Goal: Transaction & Acquisition: Subscribe to service/newsletter

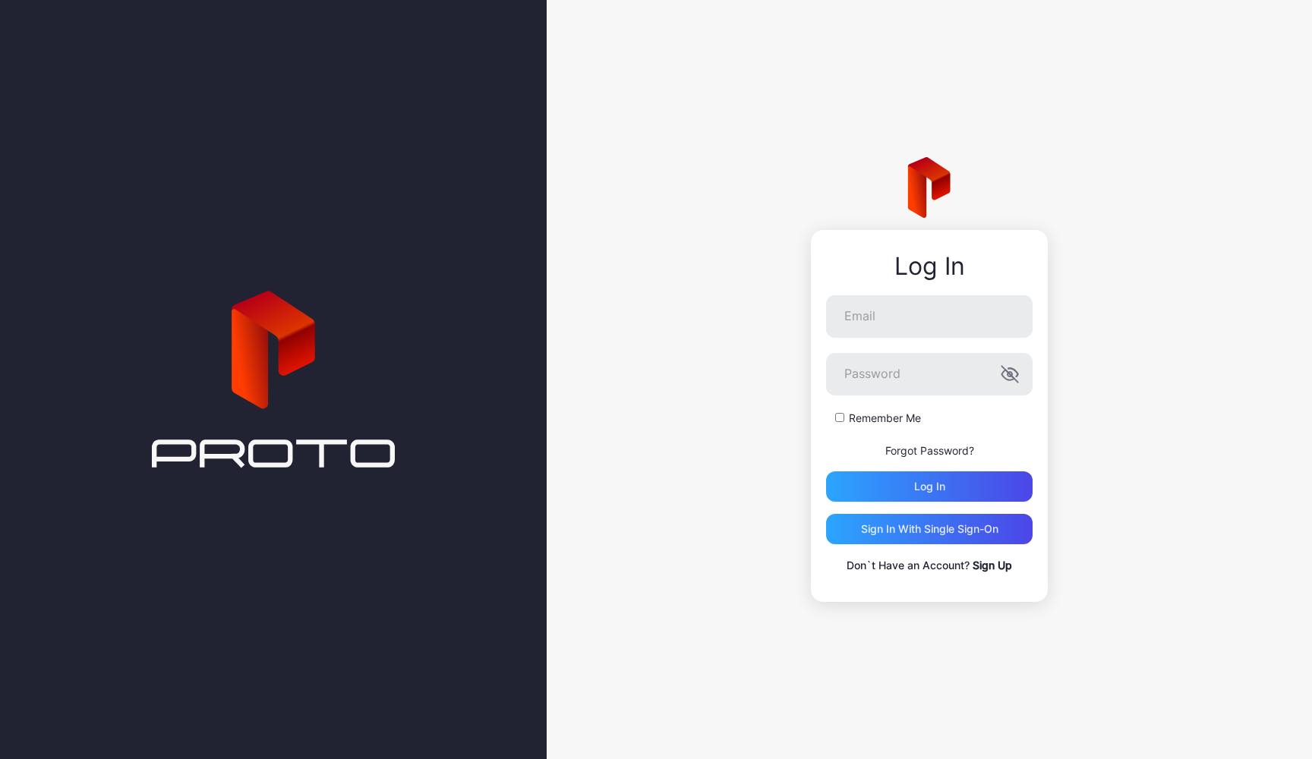
click at [924, 254] on div "Log In" at bounding box center [929, 266] width 207 height 27
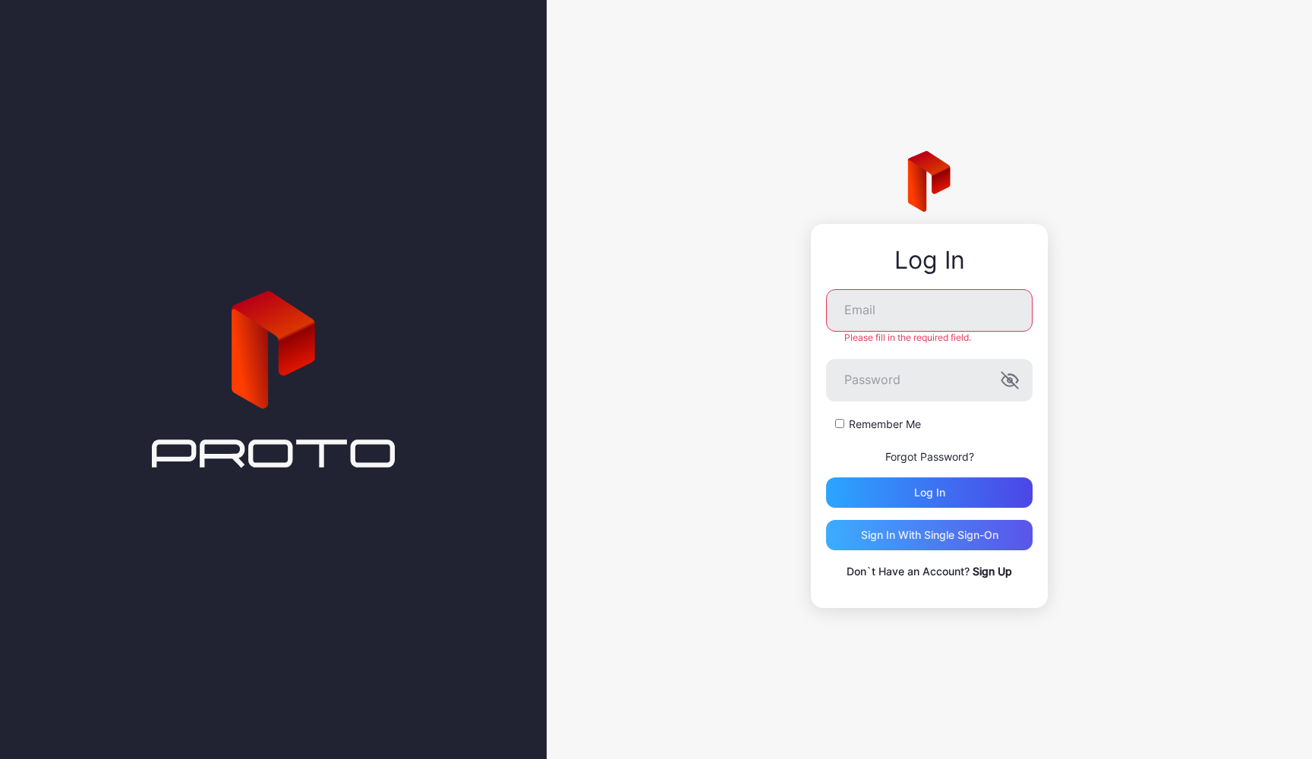
click at [951, 544] on div "Sign in With Single Sign-On" at bounding box center [929, 535] width 207 height 30
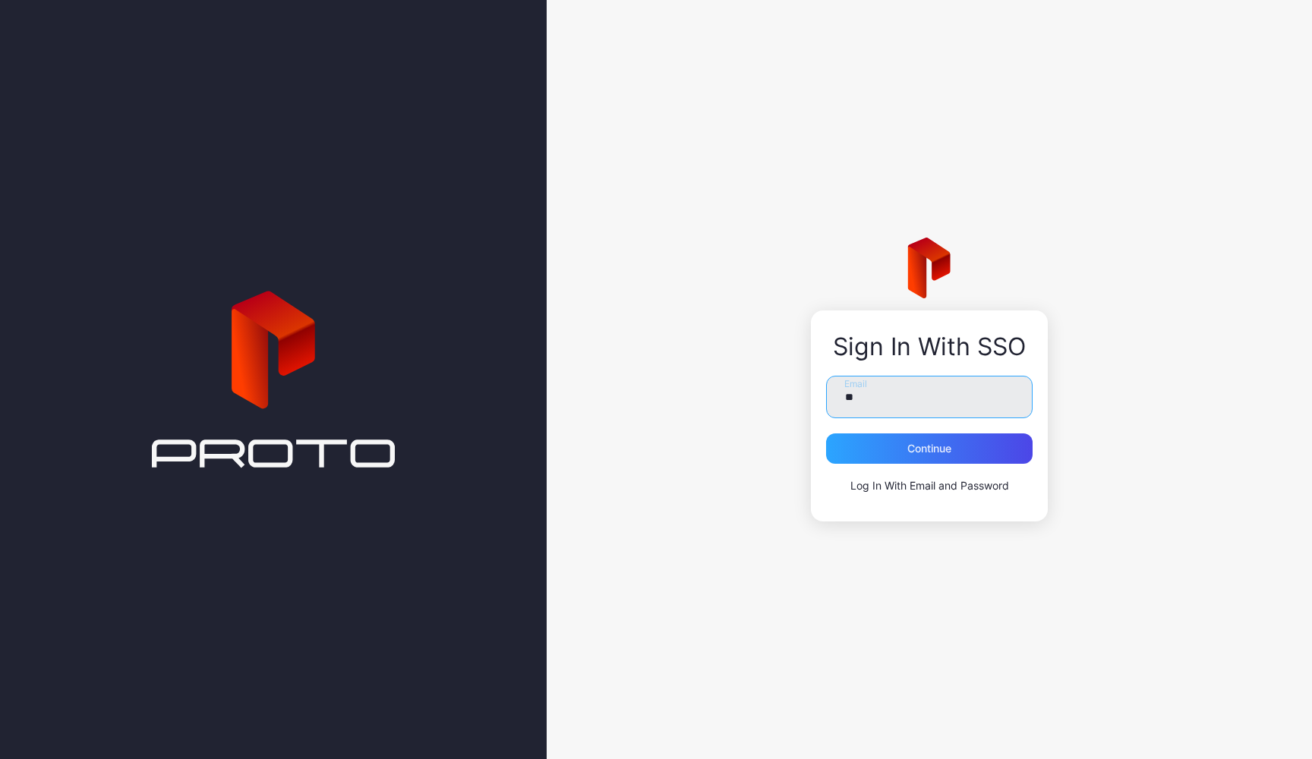
type input "*"
type input "**********"
click at [899, 450] on div "Continue" at bounding box center [929, 449] width 207 height 30
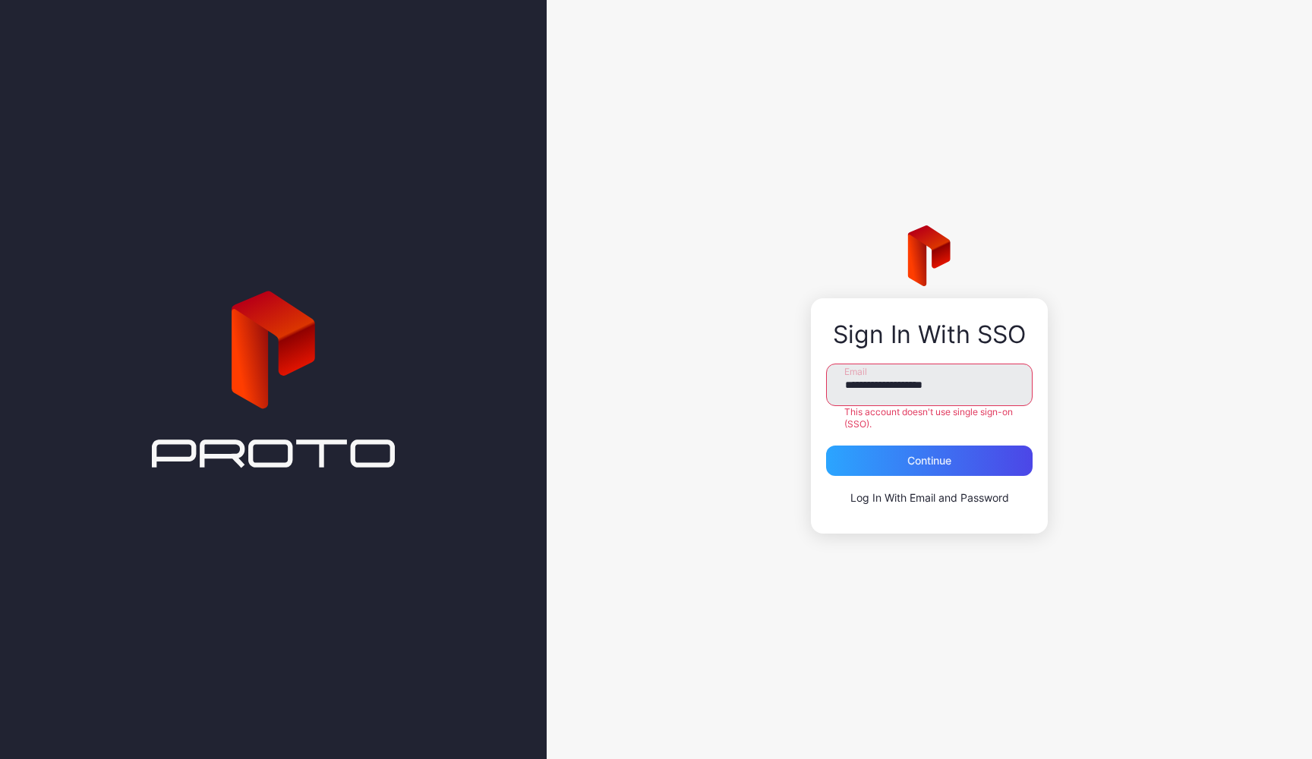
click at [896, 511] on div "**********" at bounding box center [929, 415] width 237 height 235
click at [892, 493] on link "Log In With Email and Password" at bounding box center [929, 497] width 159 height 13
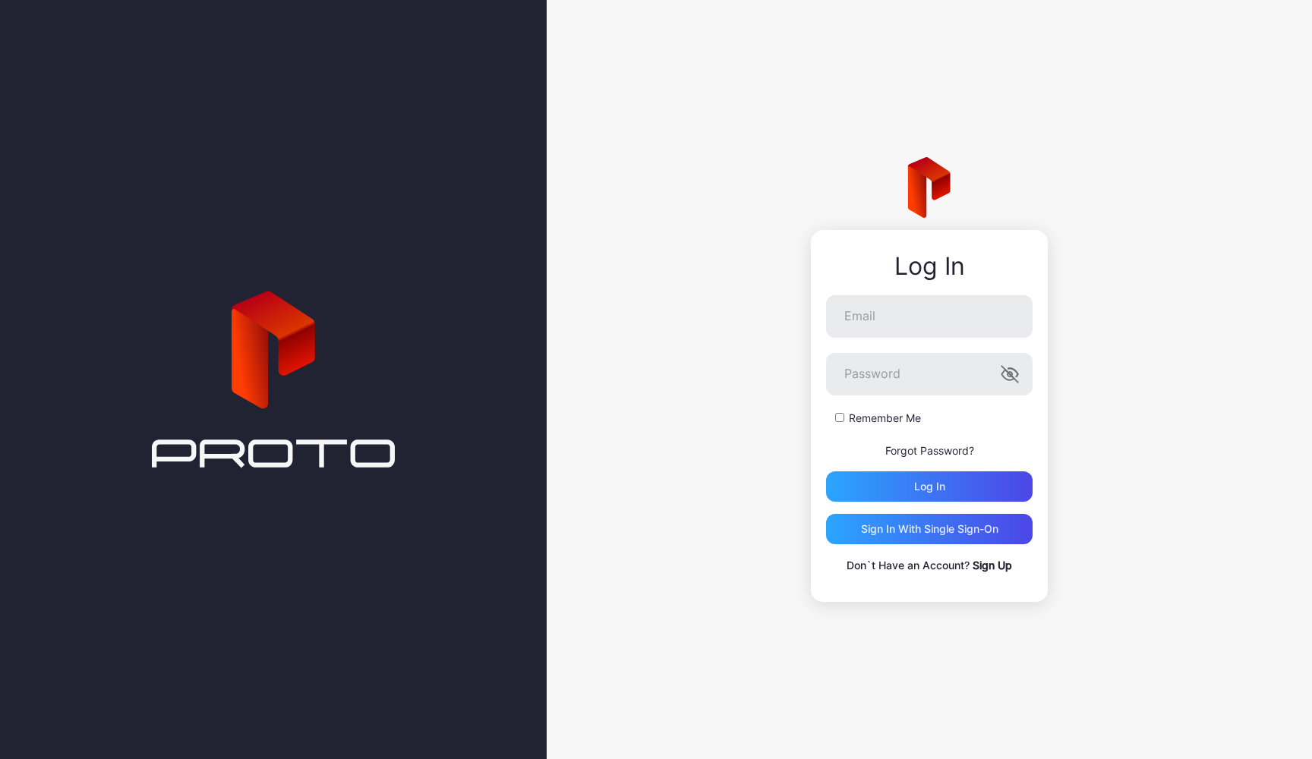
click at [985, 435] on form "Email Password Remember Me Forgot Password? Log in" at bounding box center [929, 398] width 207 height 207
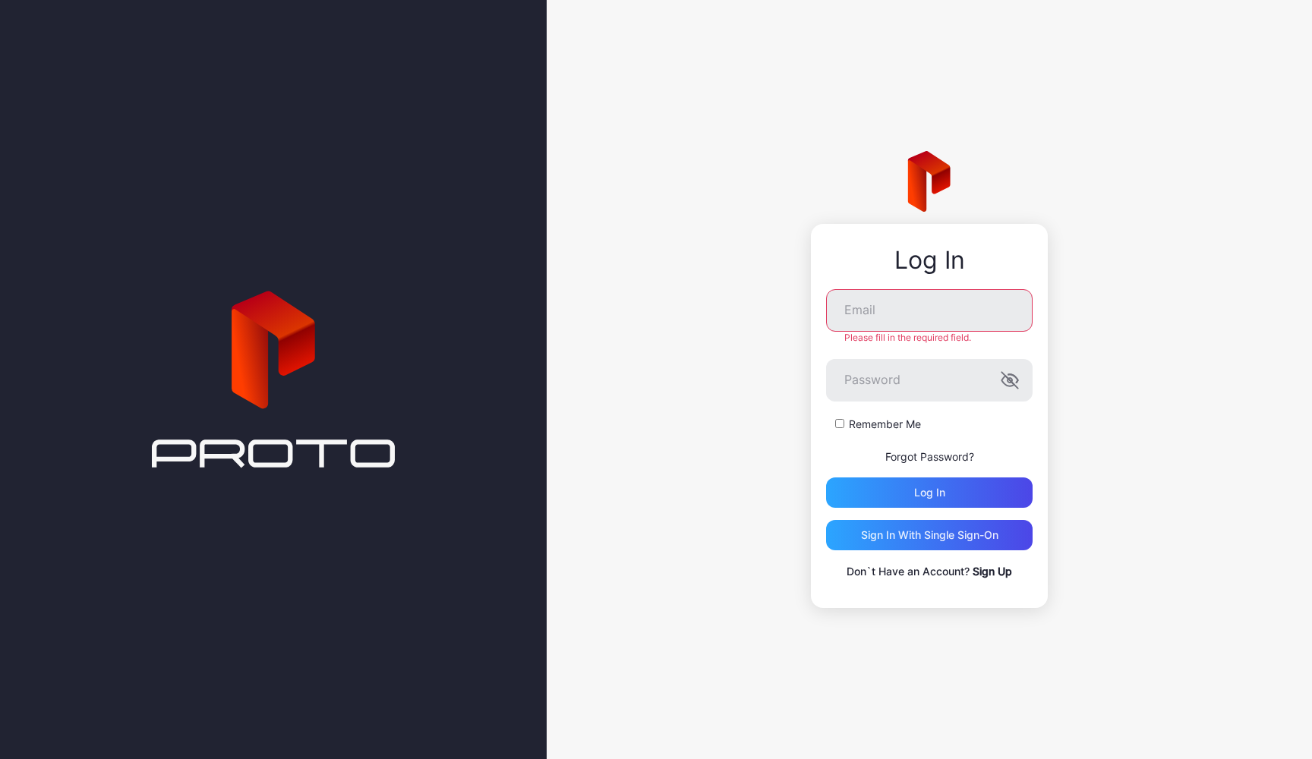
click at [986, 572] on link "Sign Up" at bounding box center [992, 571] width 39 height 13
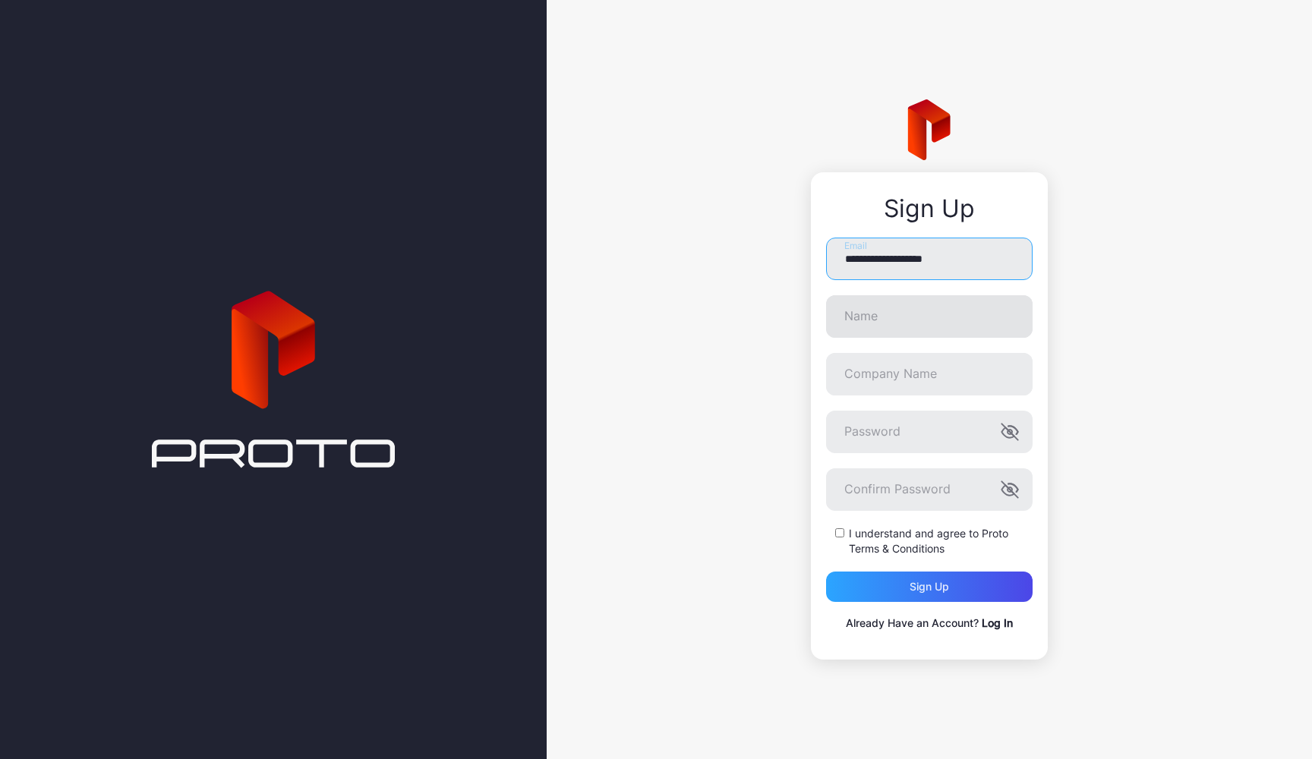
type input "**********"
type input "******"
type input "**********"
click at [1130, 485] on div "**********" at bounding box center [929, 379] width 765 height 759
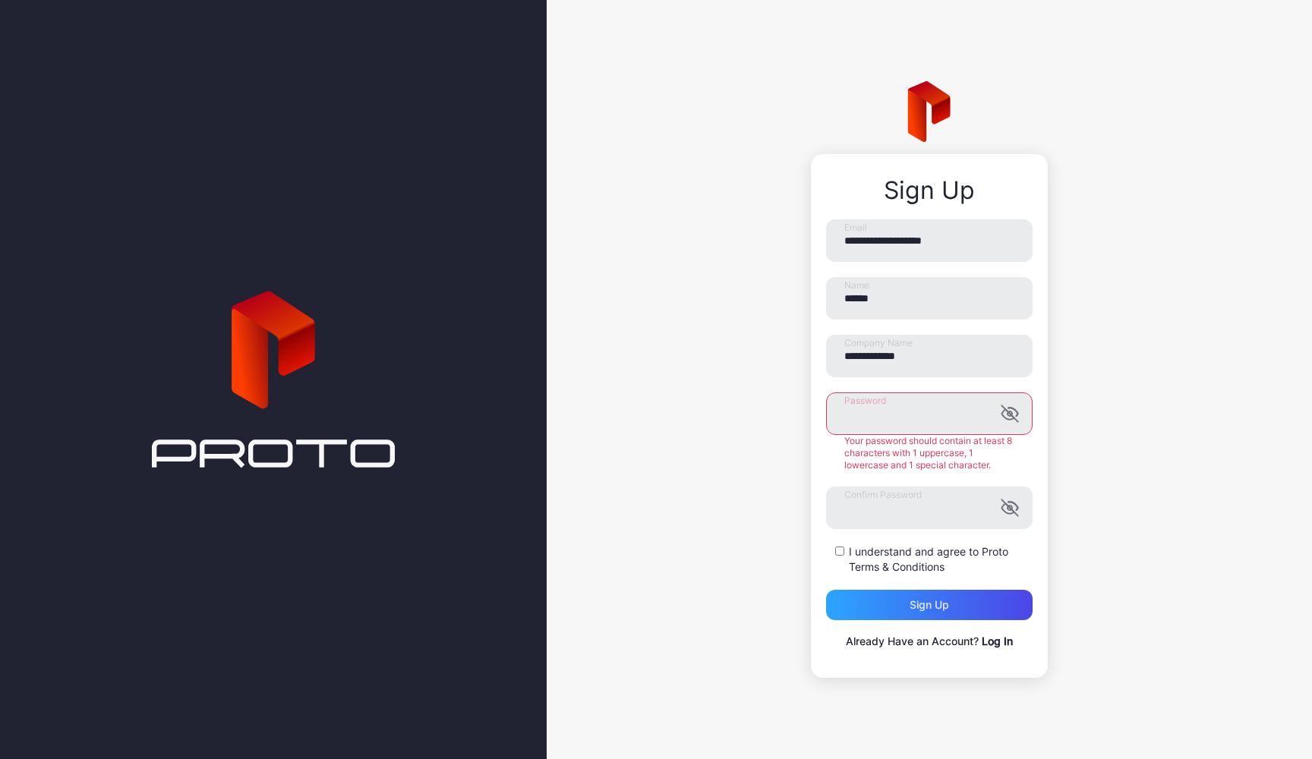
click at [951, 456] on div "Your password should contain at least 8 characters with 1 uppercase, 1 lowercas…" at bounding box center [929, 453] width 207 height 36
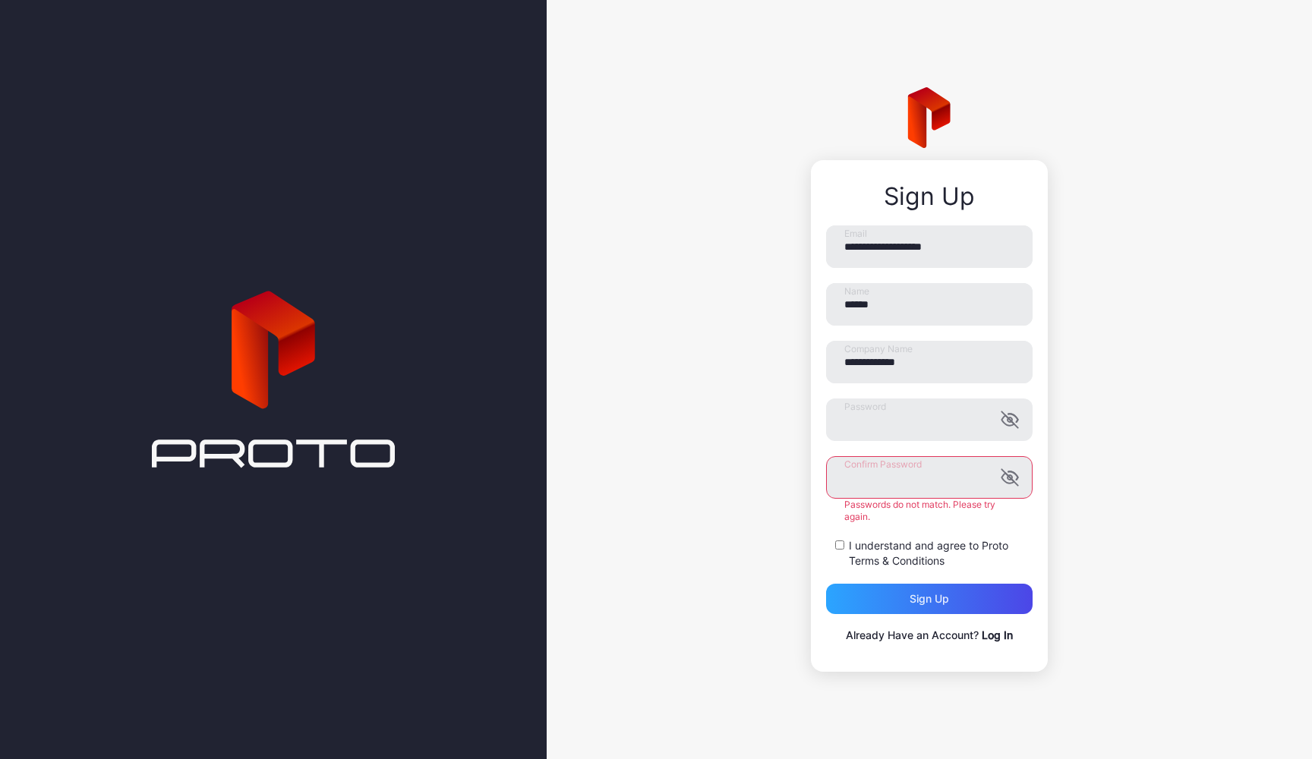
click at [842, 548] on div "I understand and agree to Proto Terms & Conditions" at bounding box center [929, 553] width 207 height 30
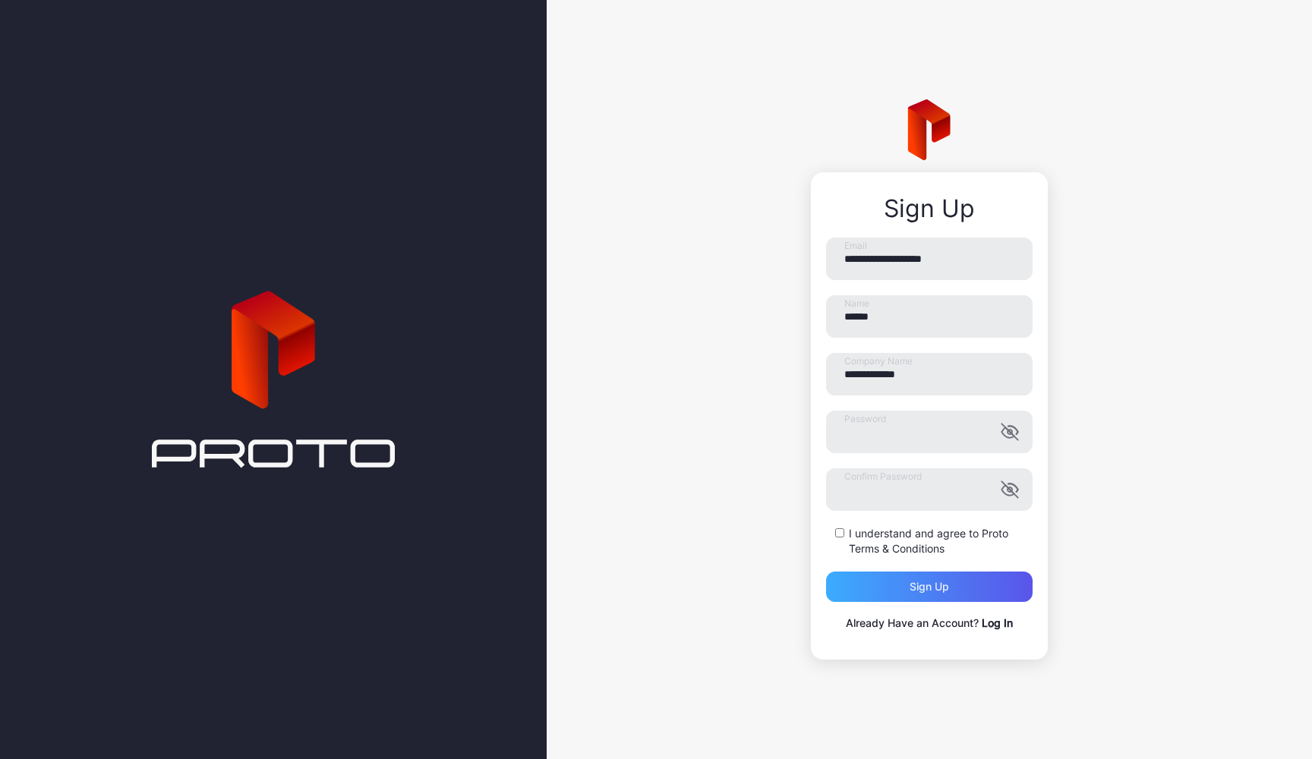
click at [944, 586] on div "Sign up" at bounding box center [929, 587] width 39 height 12
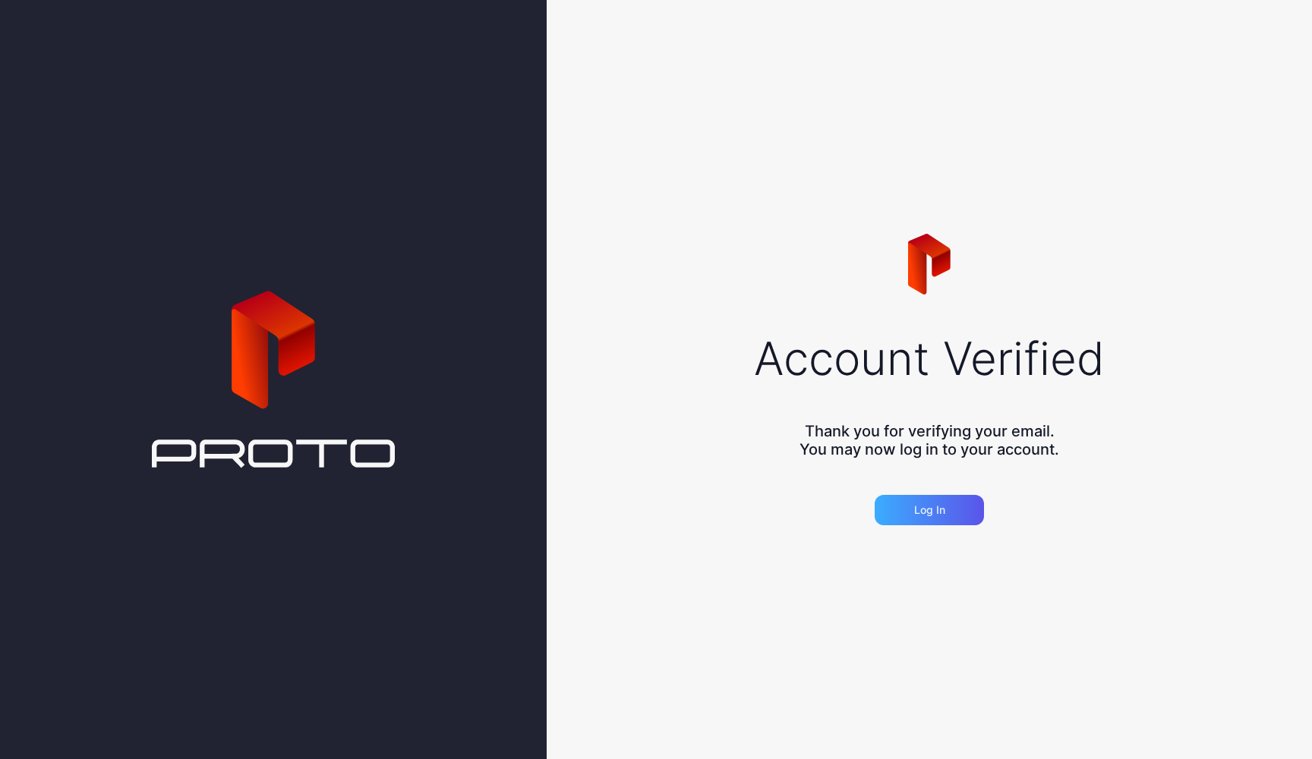
click at [920, 510] on div "Log in" at bounding box center [929, 510] width 31 height 12
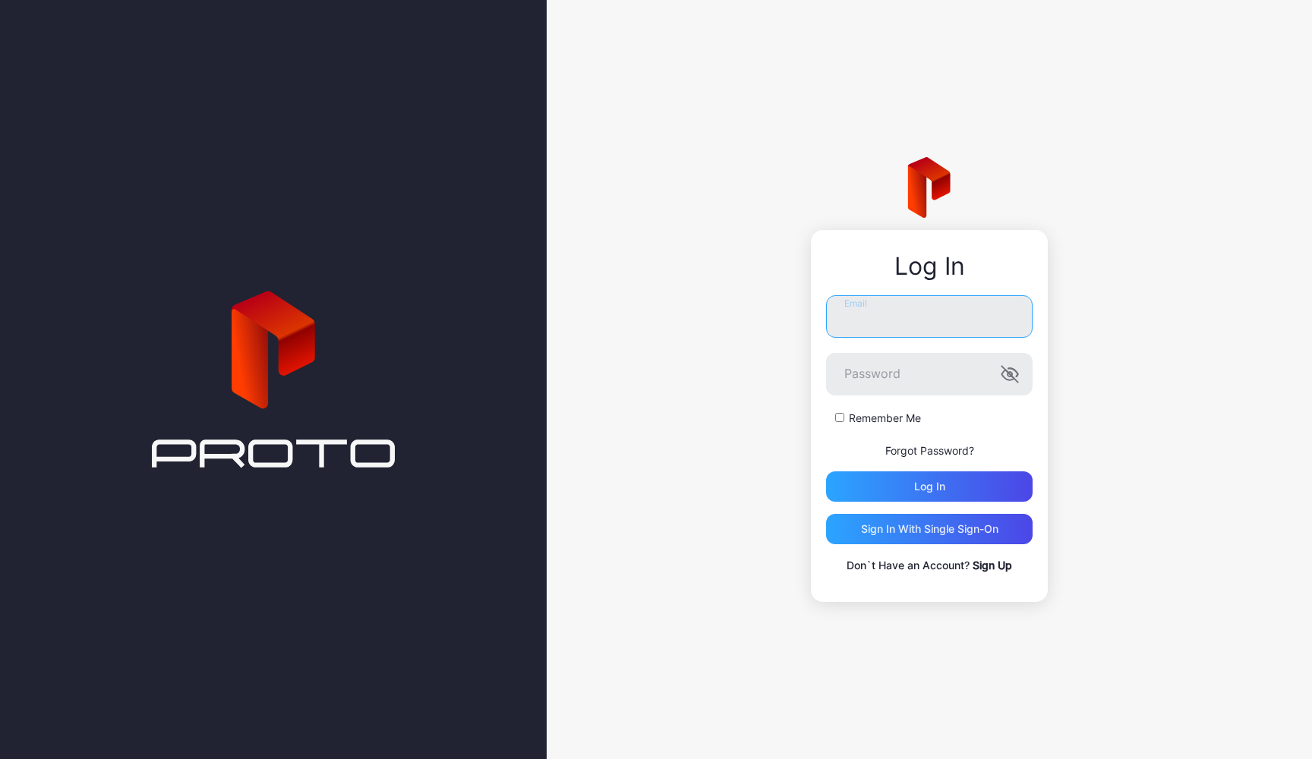
type input "**********"
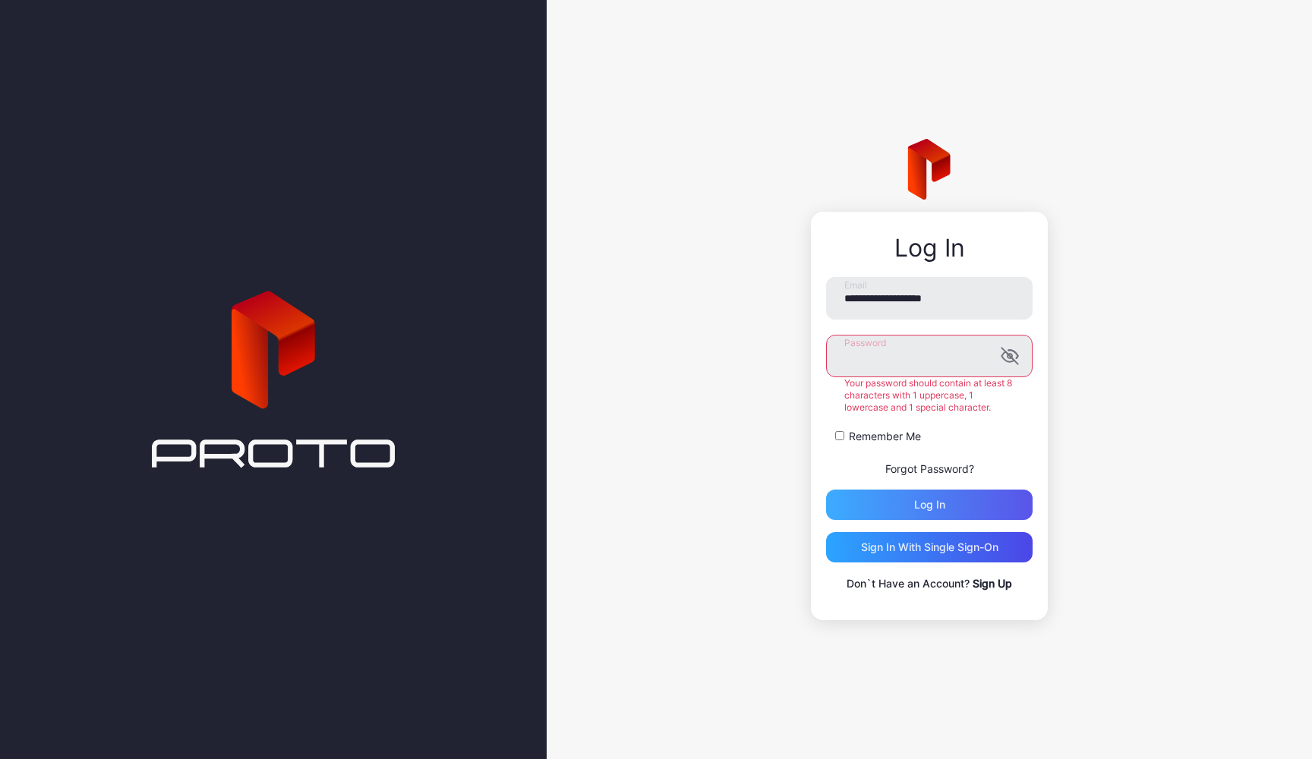
click at [937, 490] on div "Log in" at bounding box center [929, 505] width 207 height 30
click at [932, 512] on div "**********" at bounding box center [929, 435] width 207 height 316
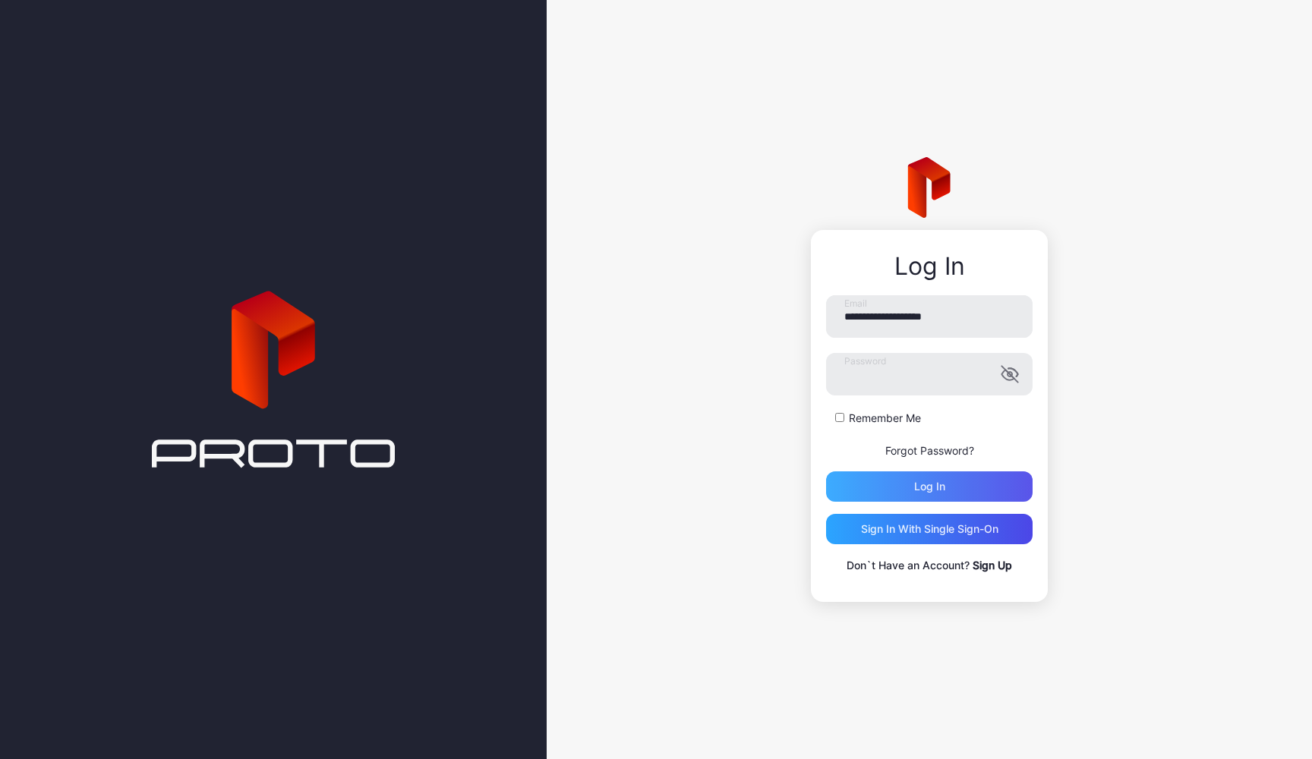
click at [933, 496] on div "Log in" at bounding box center [929, 486] width 207 height 30
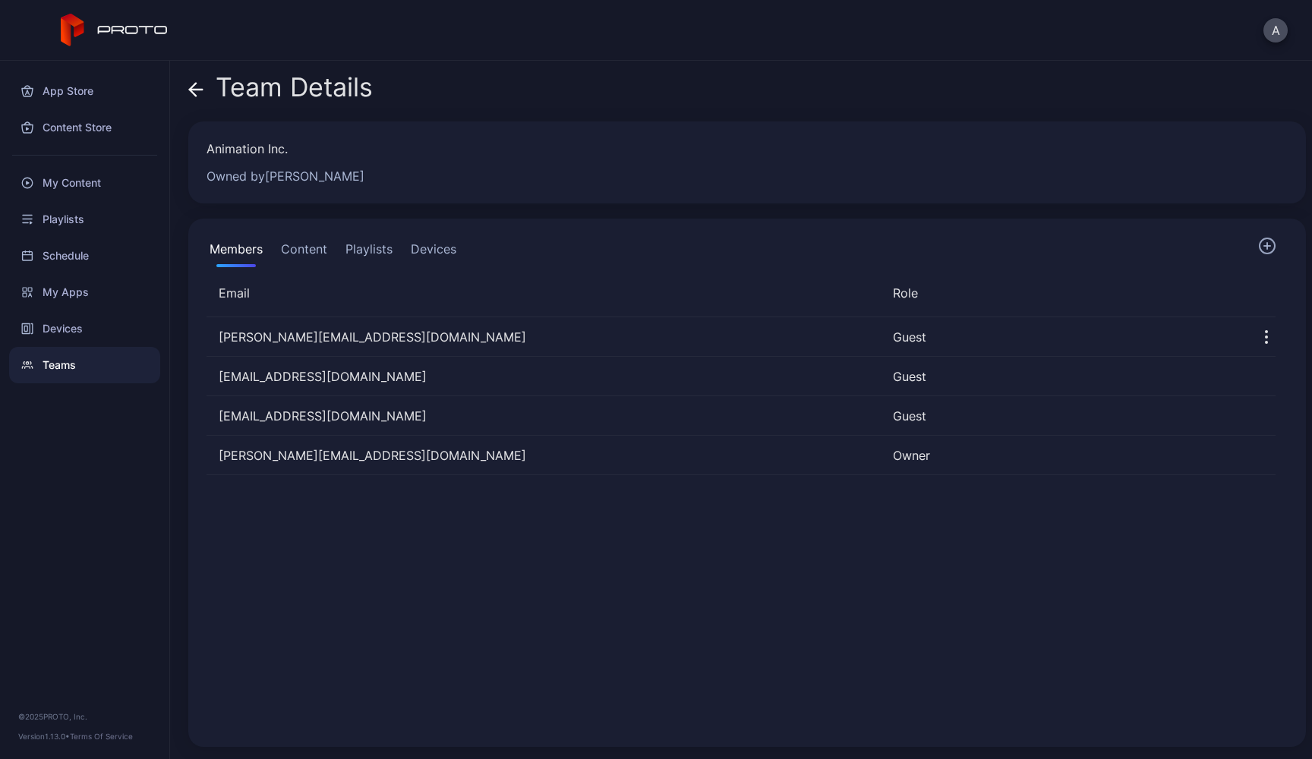
click at [301, 256] on button "Content" at bounding box center [304, 252] width 52 height 30
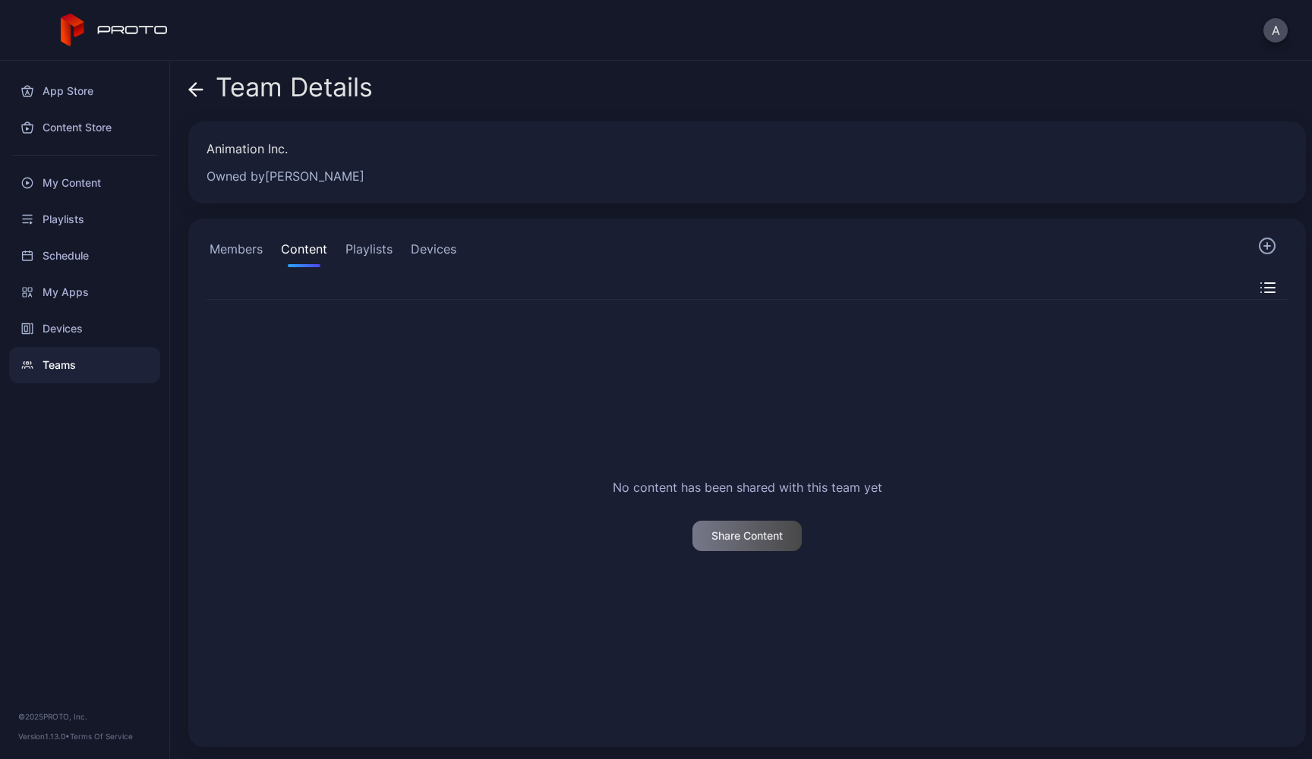
click at [368, 254] on button "Playlists" at bounding box center [368, 252] width 53 height 30
click at [434, 255] on button "Devices" at bounding box center [434, 252] width 52 height 30
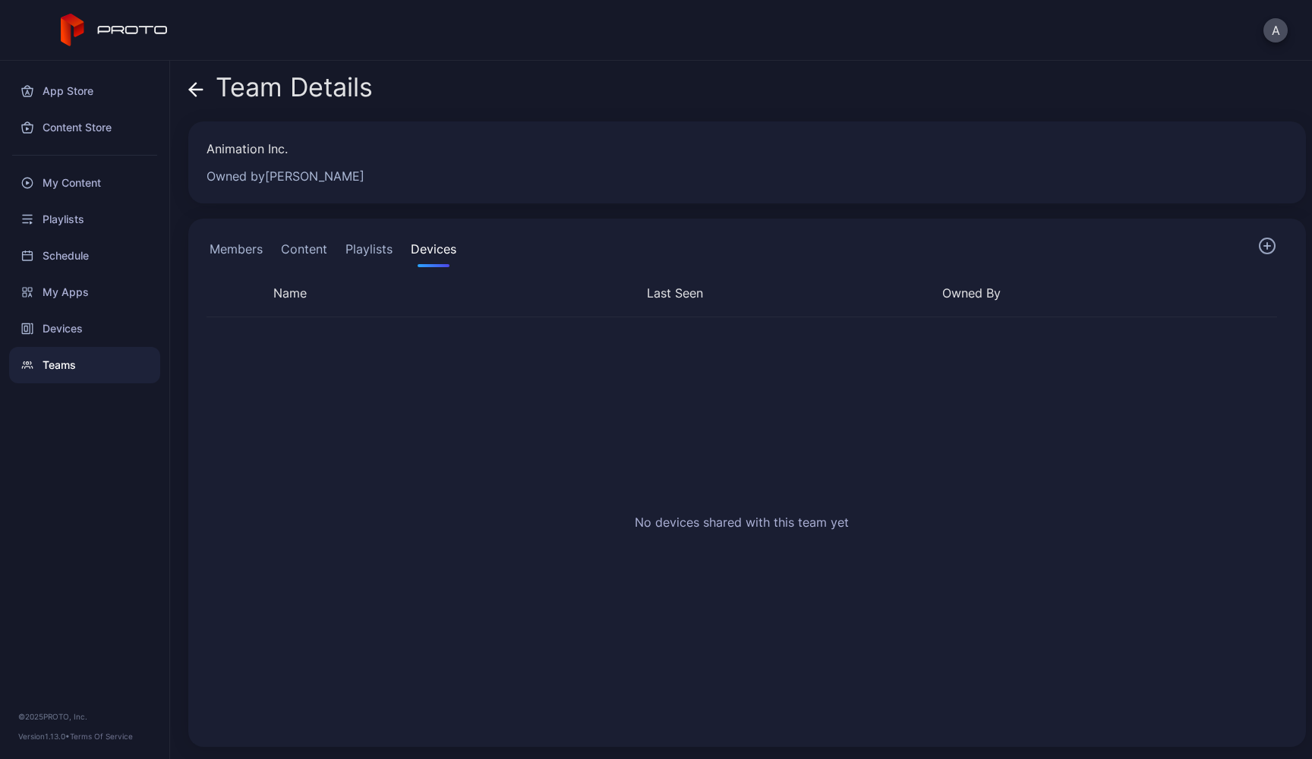
click at [238, 249] on button "Members" at bounding box center [236, 252] width 59 height 30
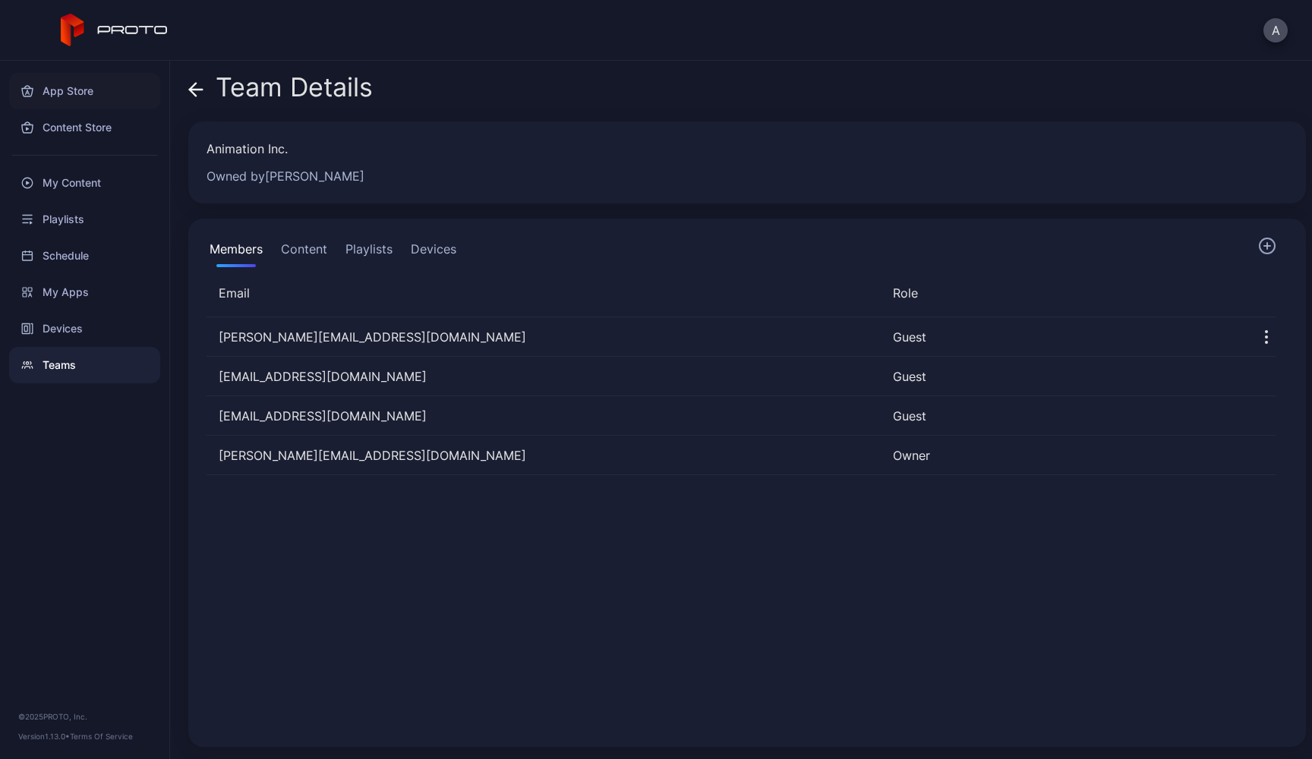
click at [82, 87] on div "App Store" at bounding box center [84, 91] width 151 height 36
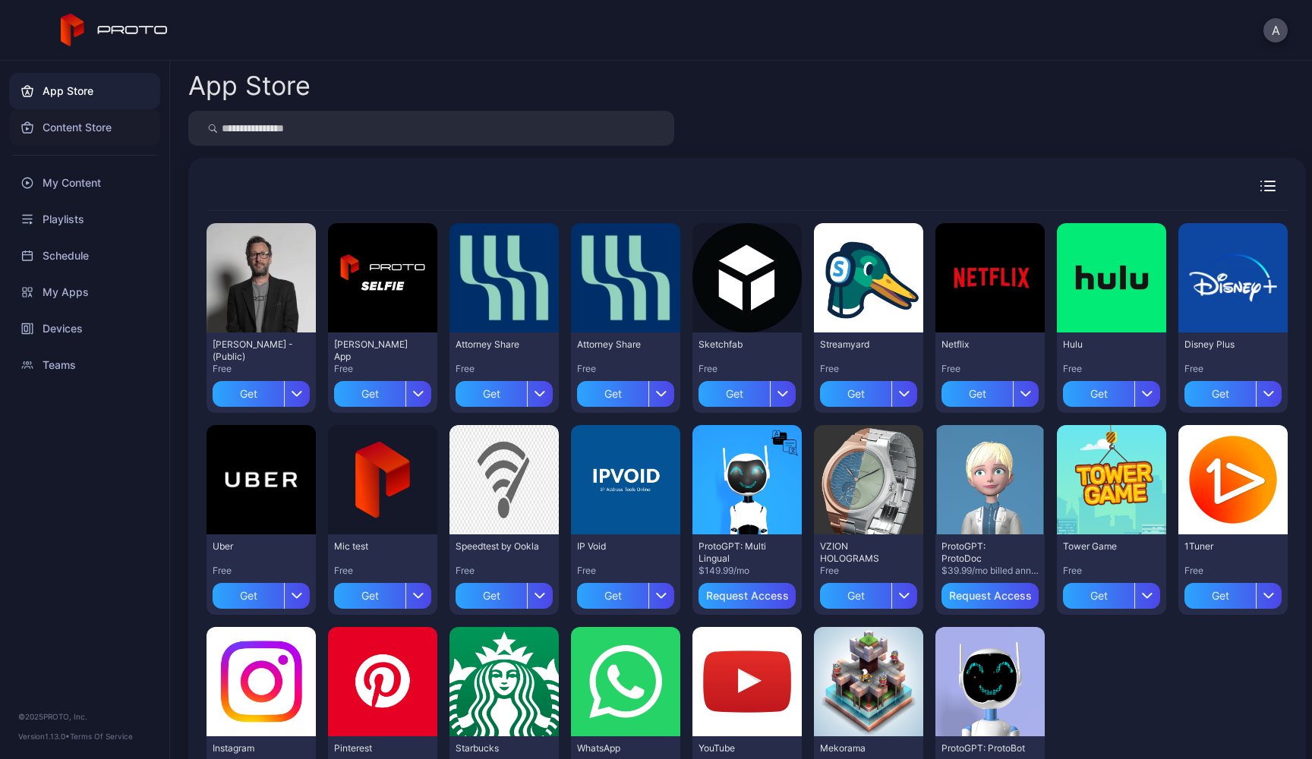
click at [84, 124] on div "Content Store" at bounding box center [84, 127] width 151 height 36
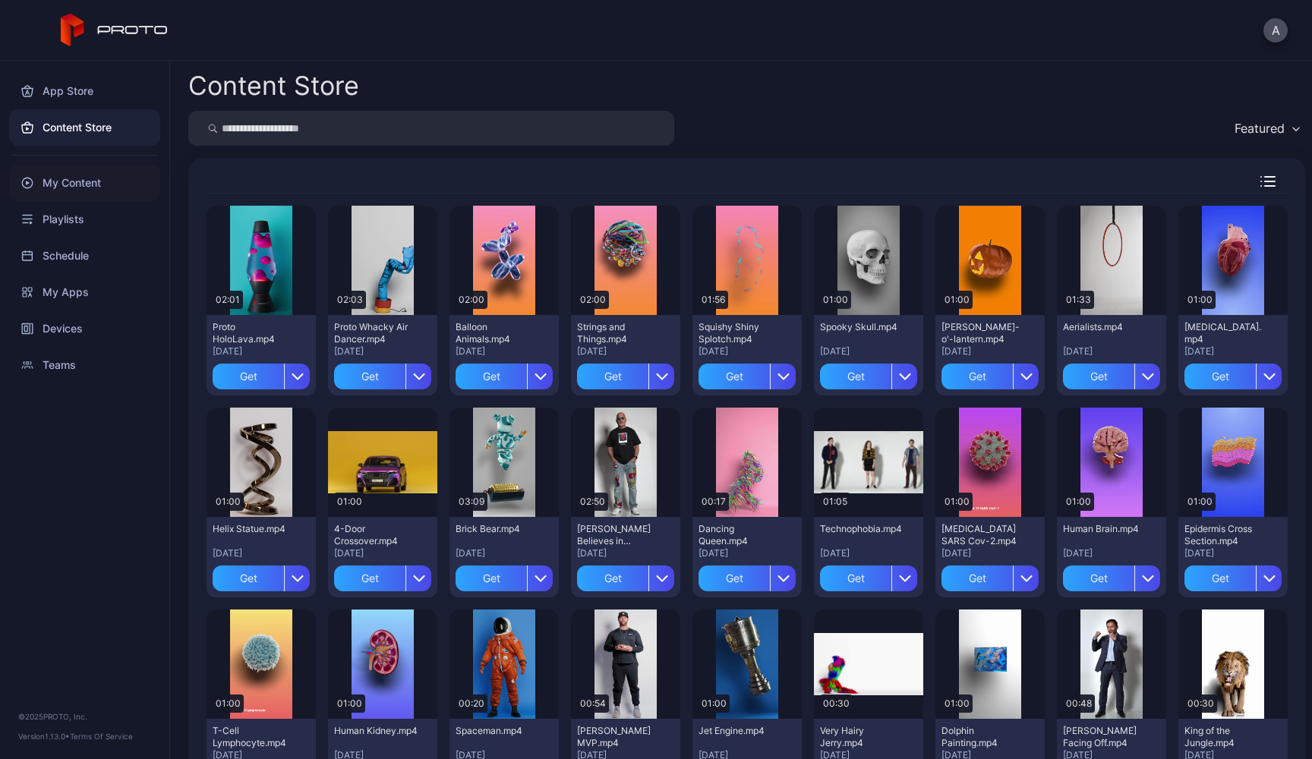
click at [87, 188] on div "My Content" at bounding box center [84, 183] width 151 height 36
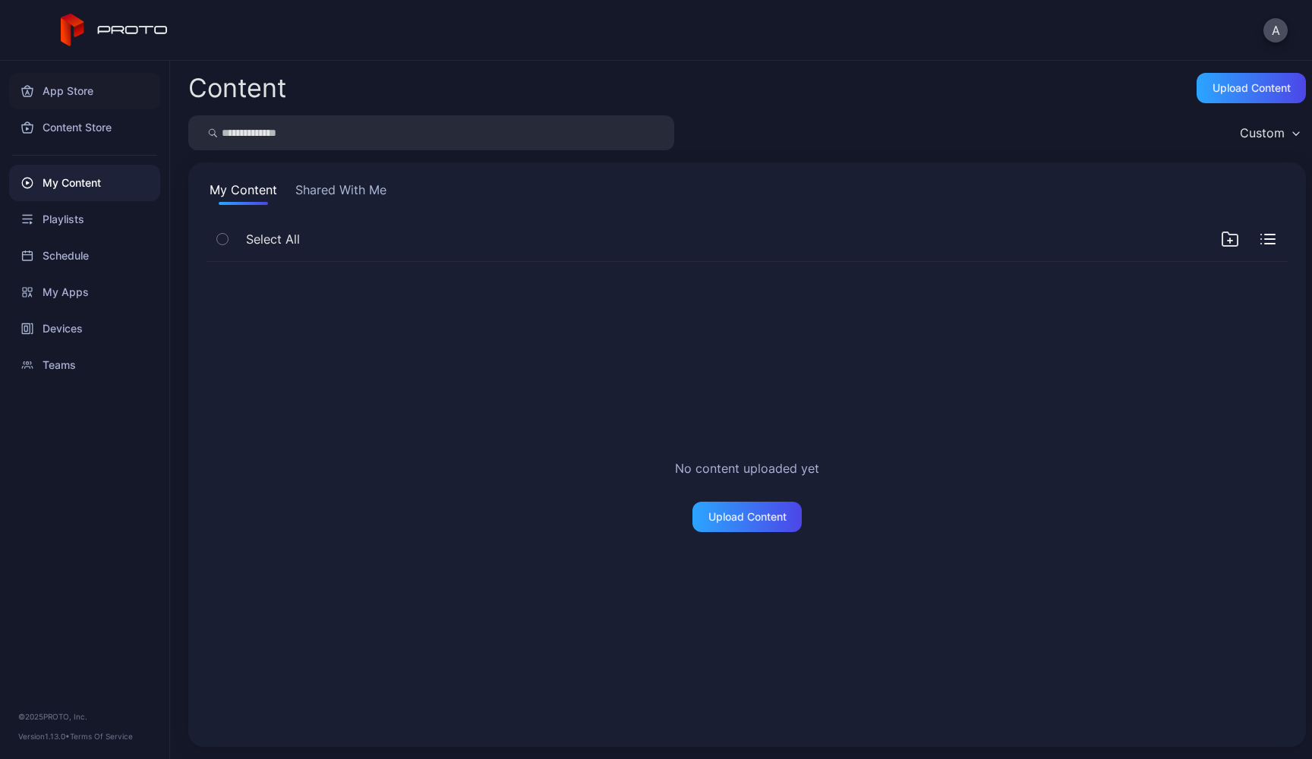
click at [83, 87] on div "App Store" at bounding box center [84, 91] width 151 height 36
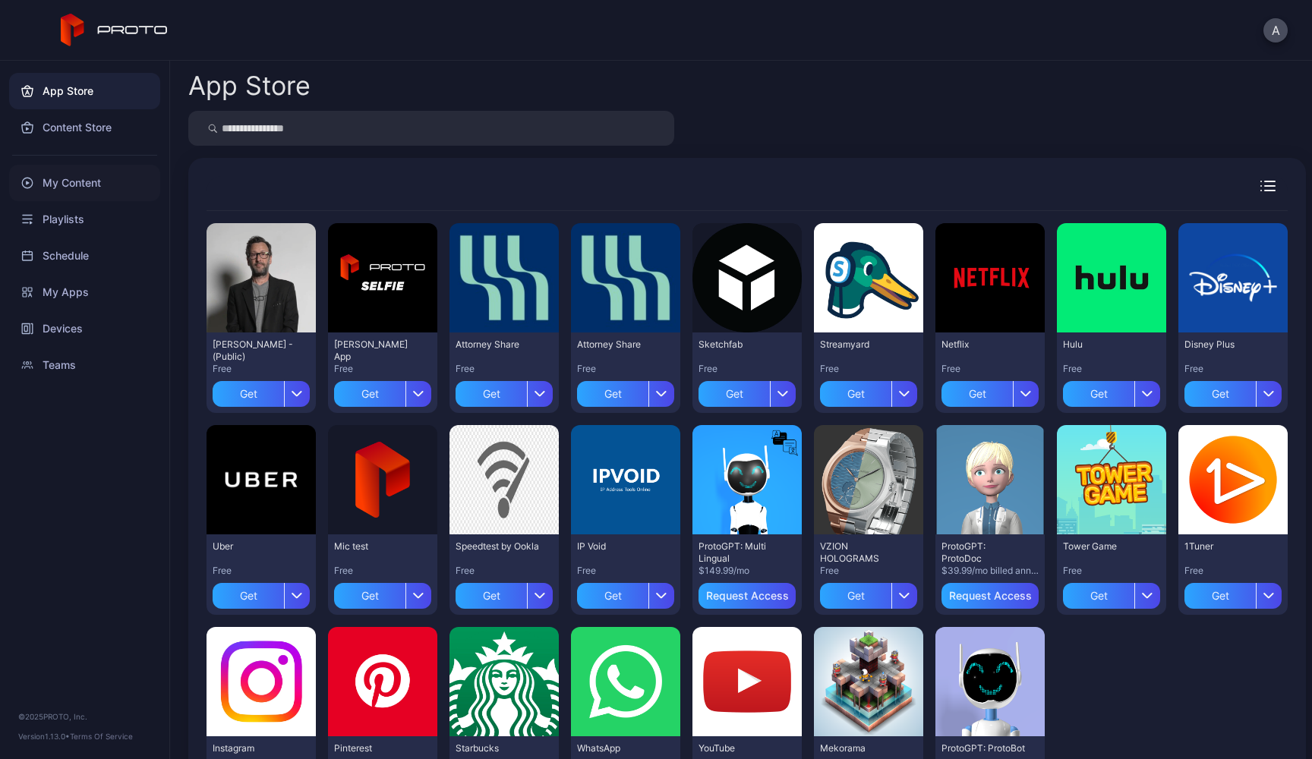
click at [73, 185] on div "My Content" at bounding box center [84, 183] width 151 height 36
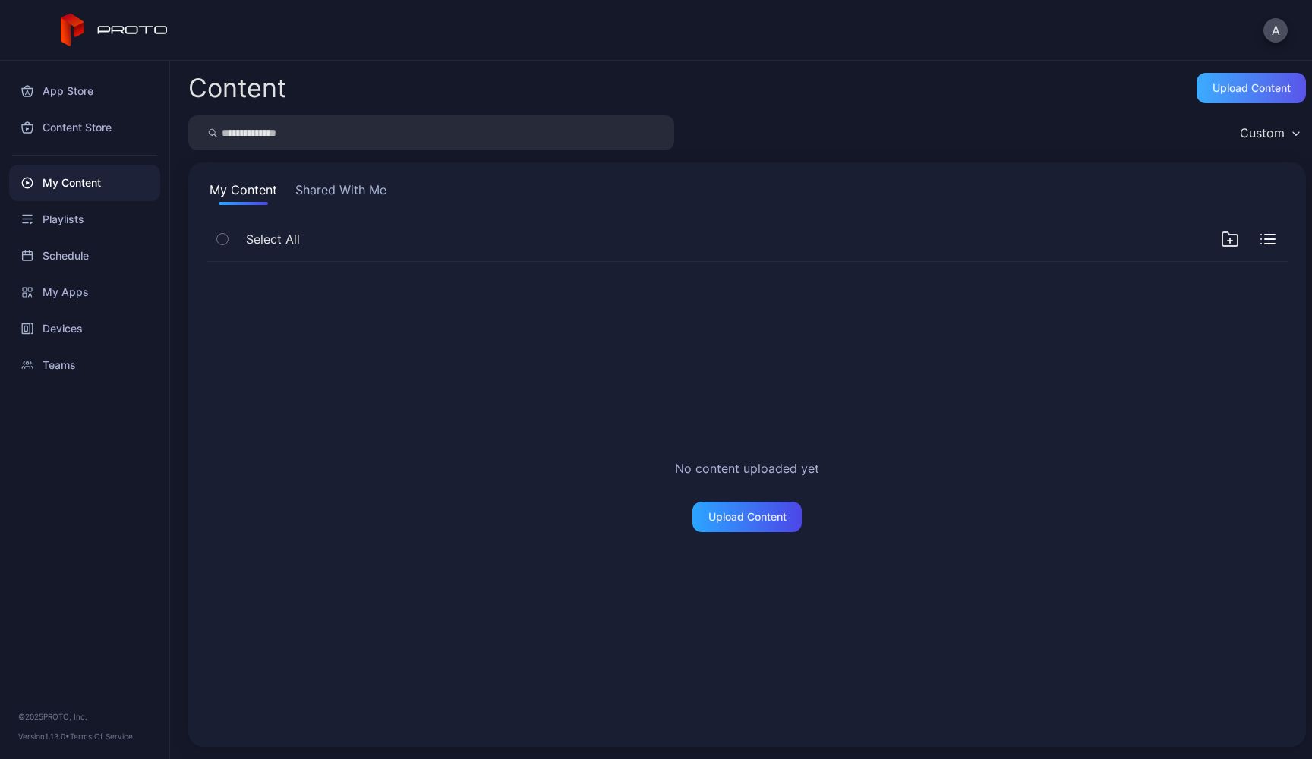
click at [1235, 80] on div "Upload Content" at bounding box center [1251, 88] width 109 height 30
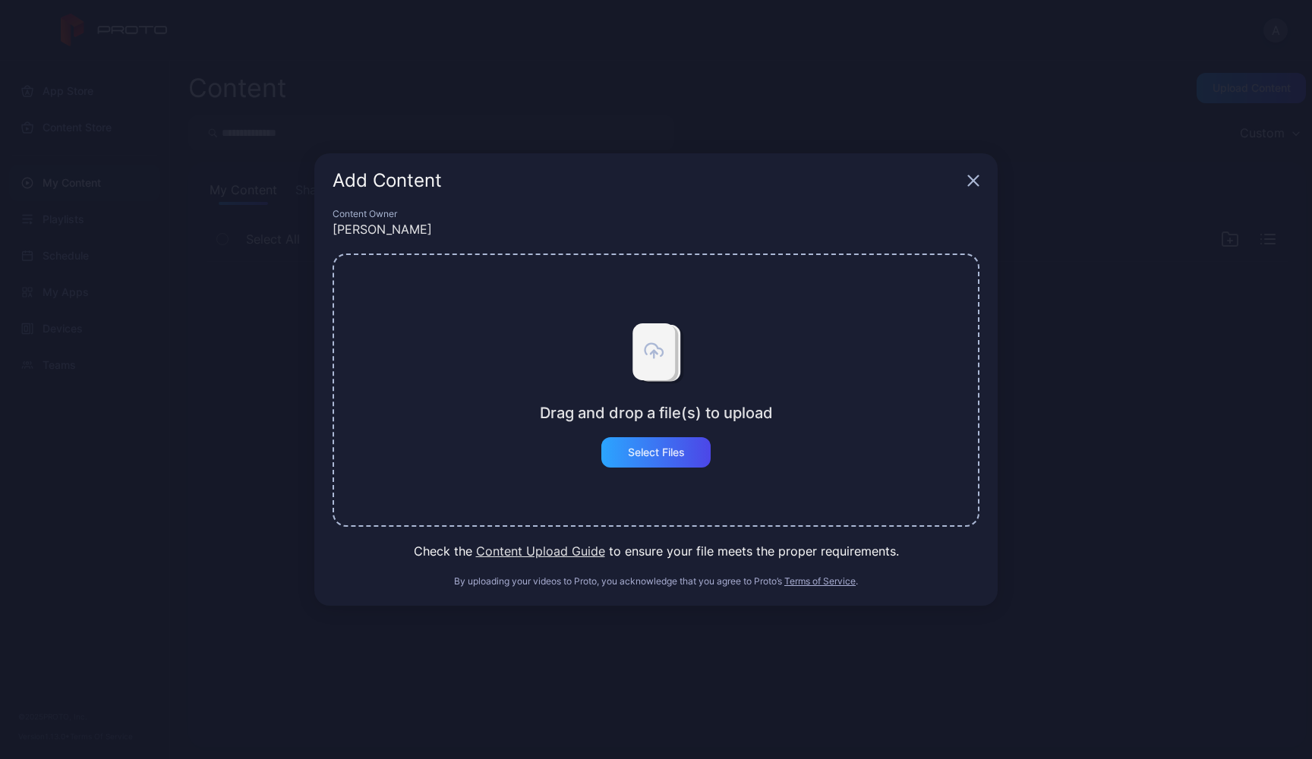
click at [560, 552] on button "Content Upload Guide" at bounding box center [540, 551] width 129 height 18
click at [967, 182] on icon "button" at bounding box center [973, 181] width 12 height 12
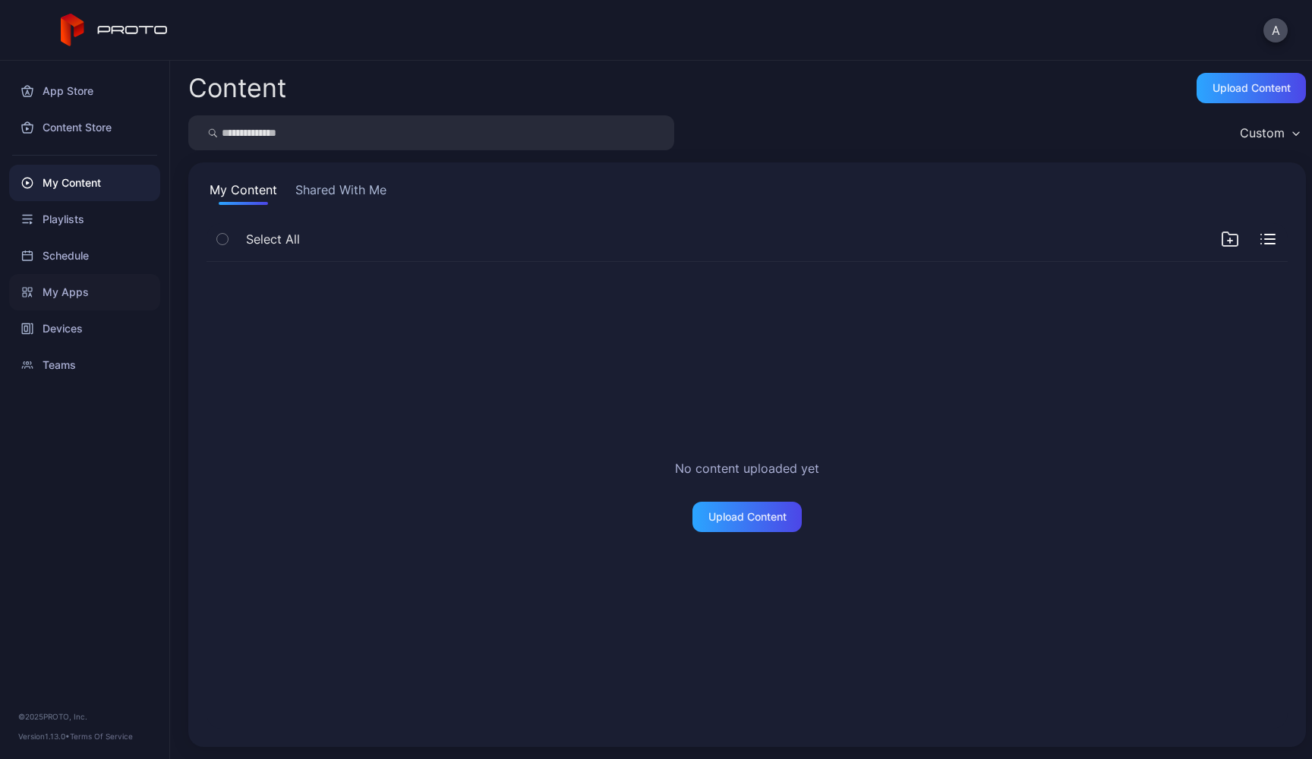
click at [39, 288] on div "My Apps" at bounding box center [84, 292] width 151 height 36
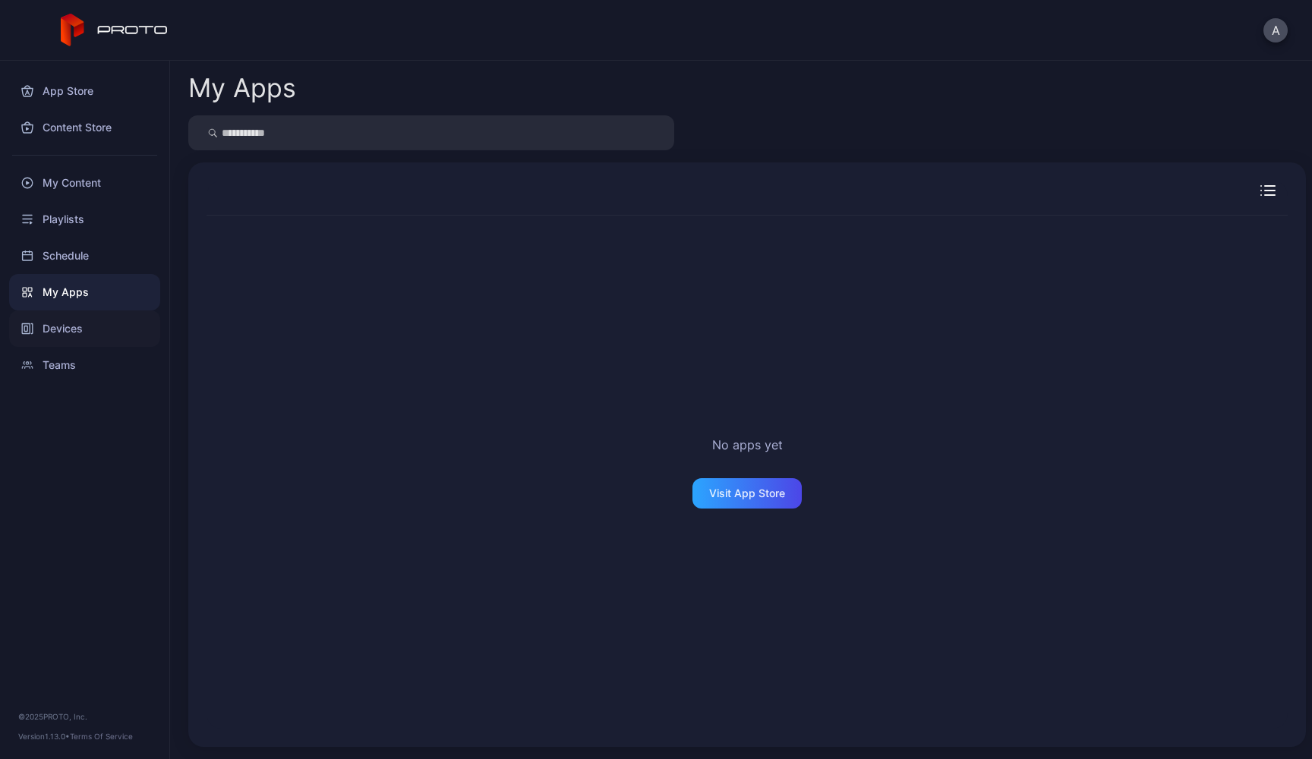
click at [68, 329] on div "Devices" at bounding box center [84, 329] width 151 height 36
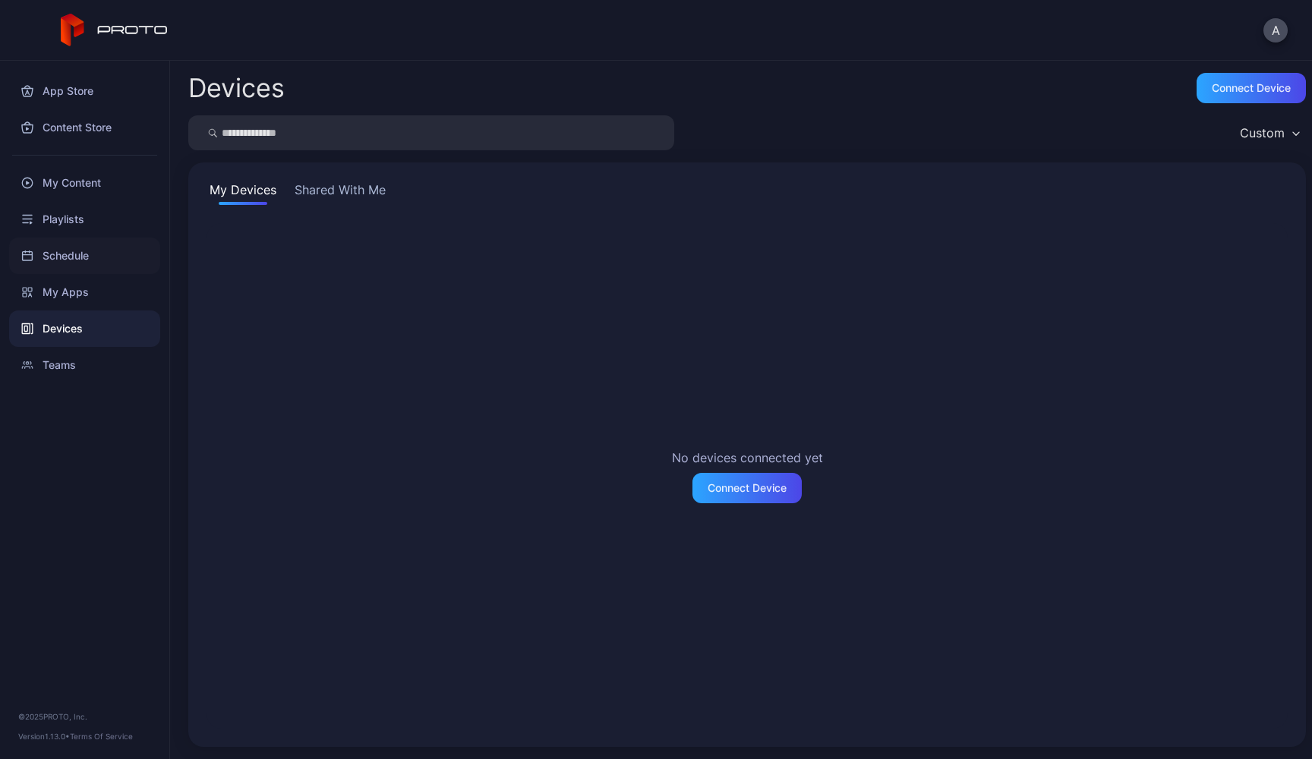
click at [87, 260] on div "Schedule" at bounding box center [84, 256] width 151 height 36
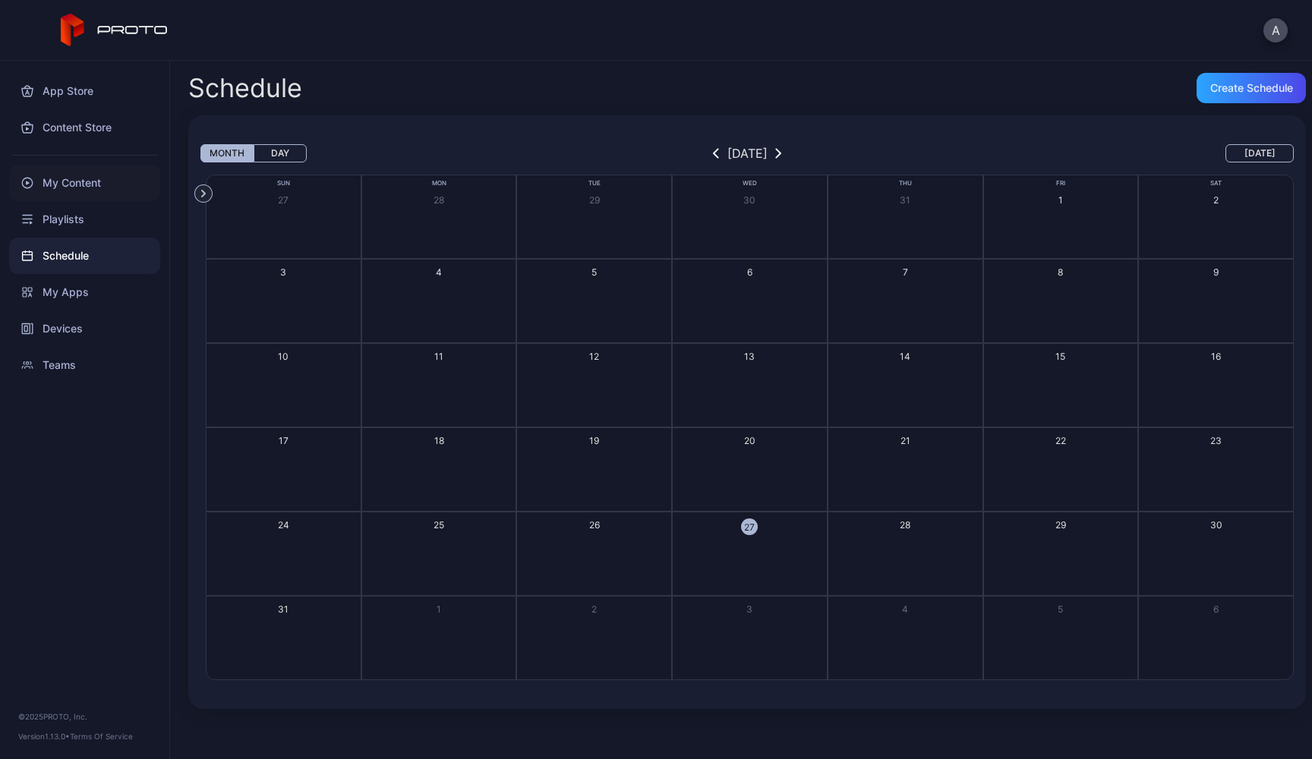
click at [77, 180] on div "My Content" at bounding box center [84, 183] width 151 height 36
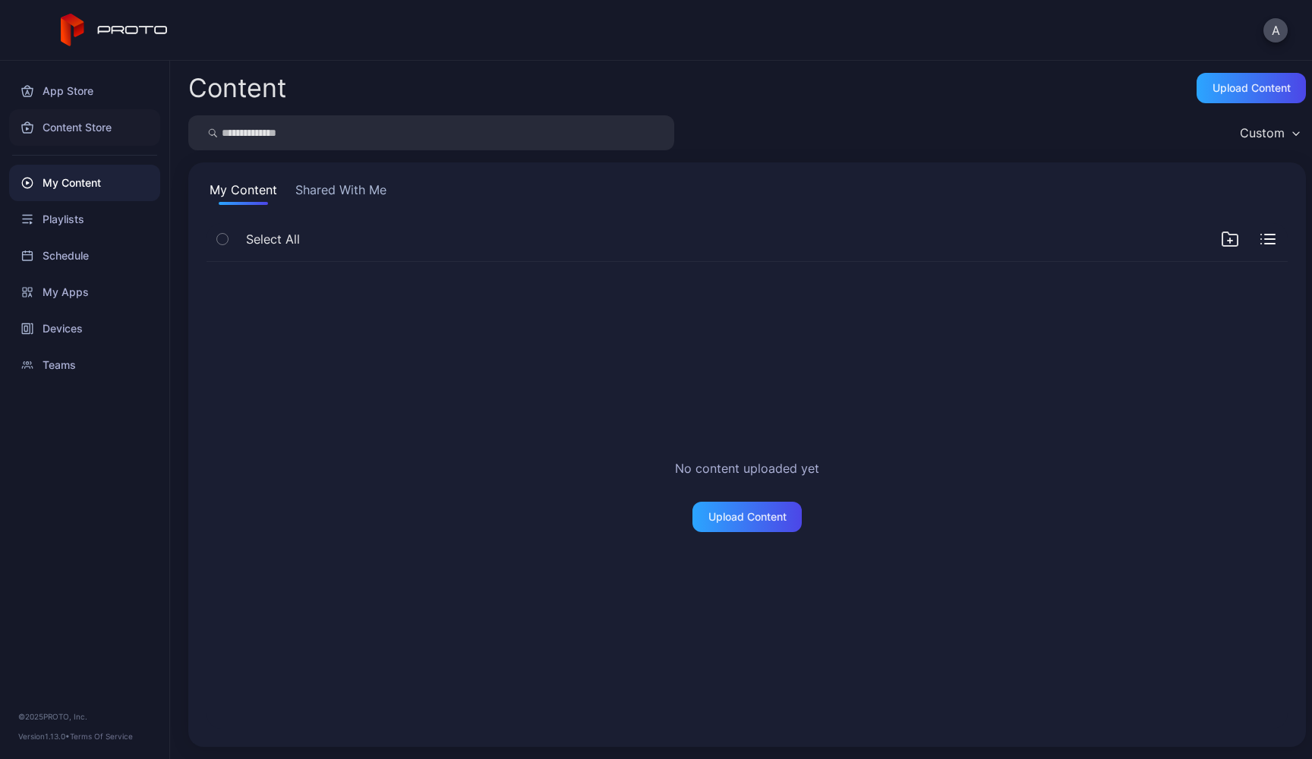
click at [87, 121] on div "Content Store" at bounding box center [84, 127] width 151 height 36
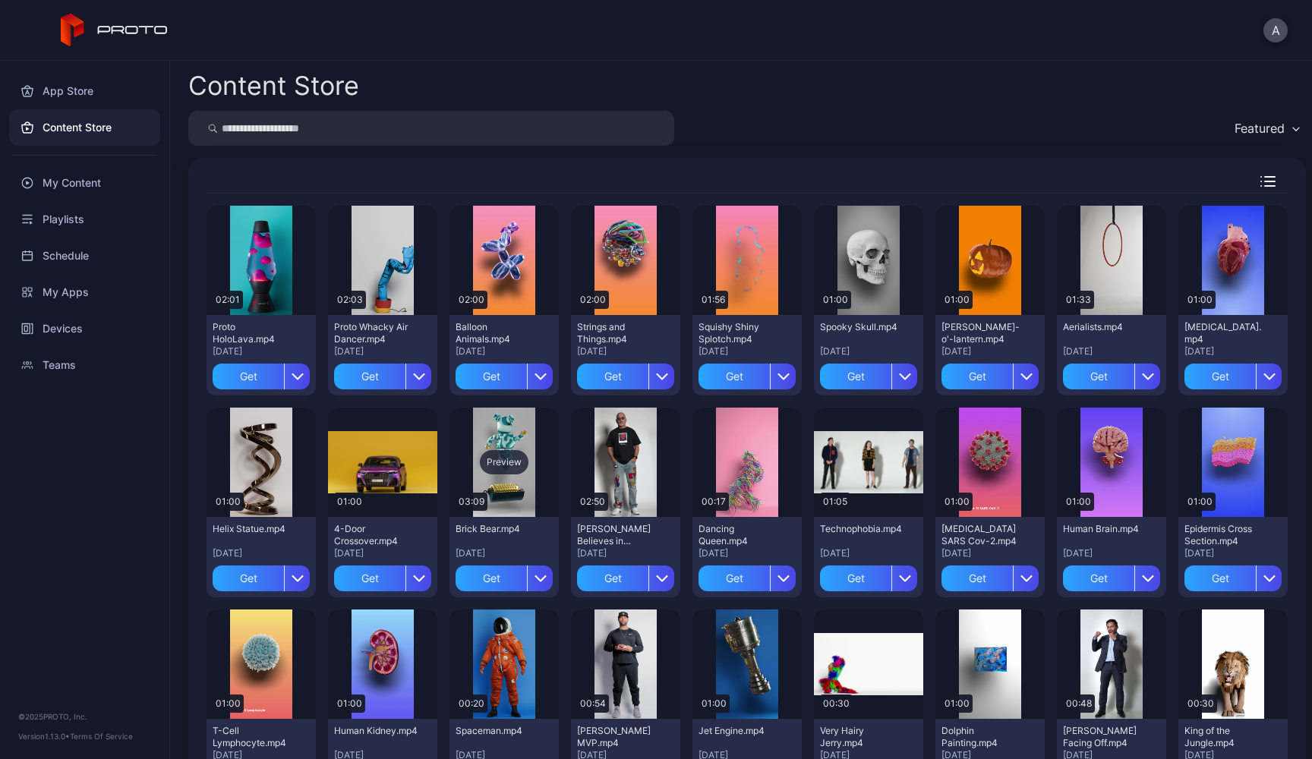
click at [528, 464] on div "Preview" at bounding box center [504, 462] width 49 height 24
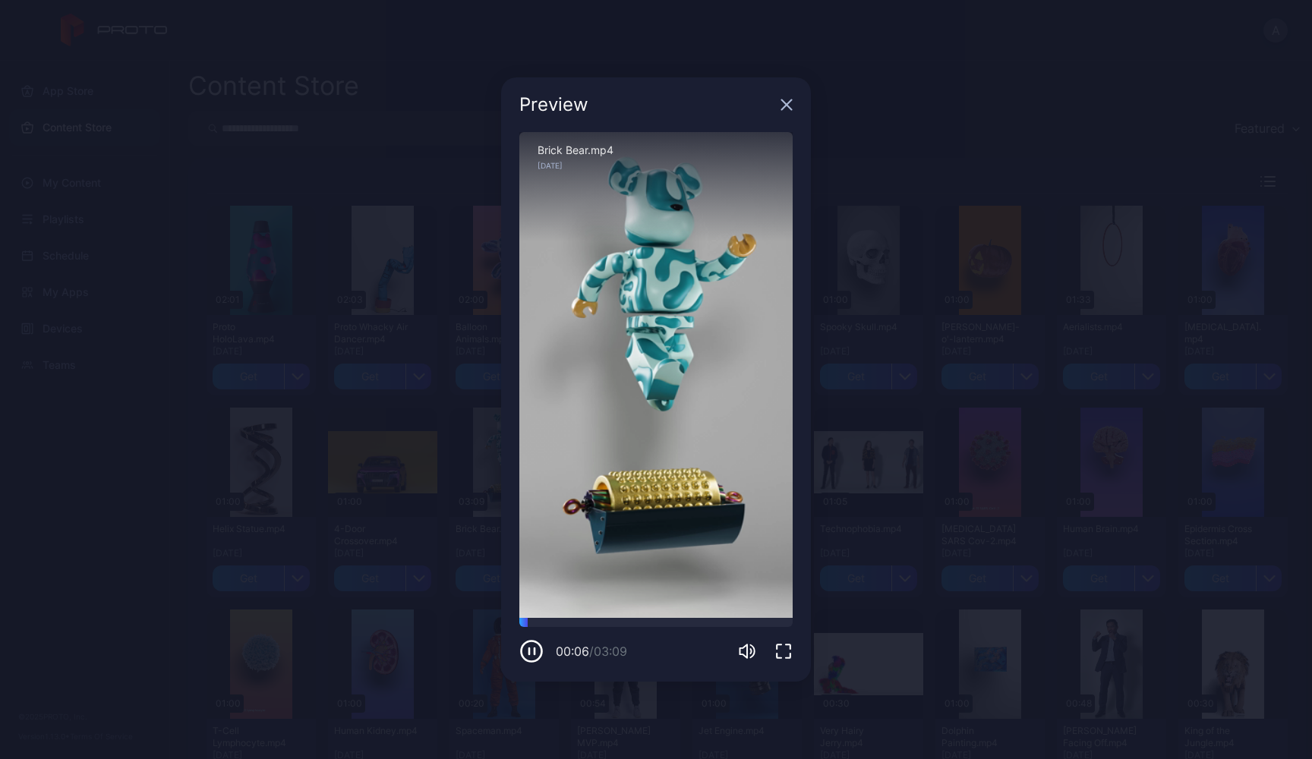
click at [790, 104] on icon "button" at bounding box center [786, 105] width 12 height 12
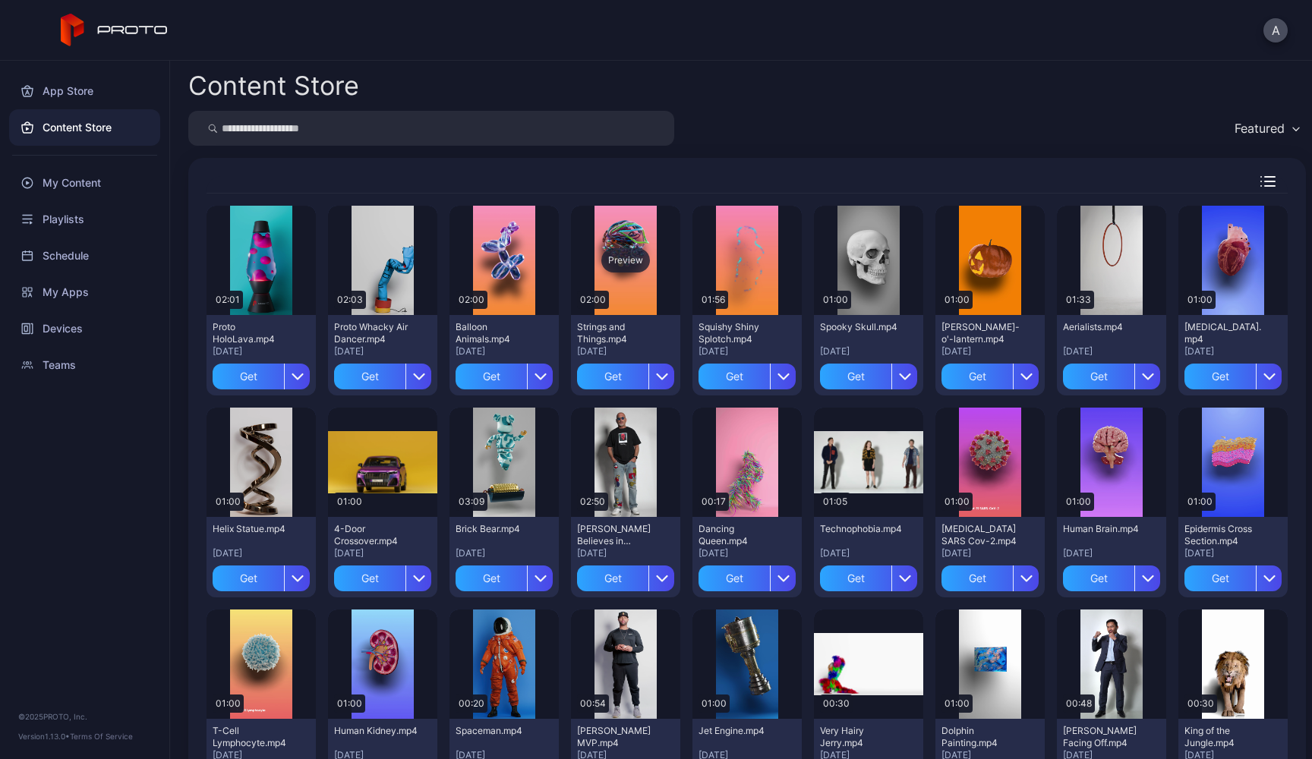
click at [650, 255] on div "Preview" at bounding box center [625, 260] width 49 height 24
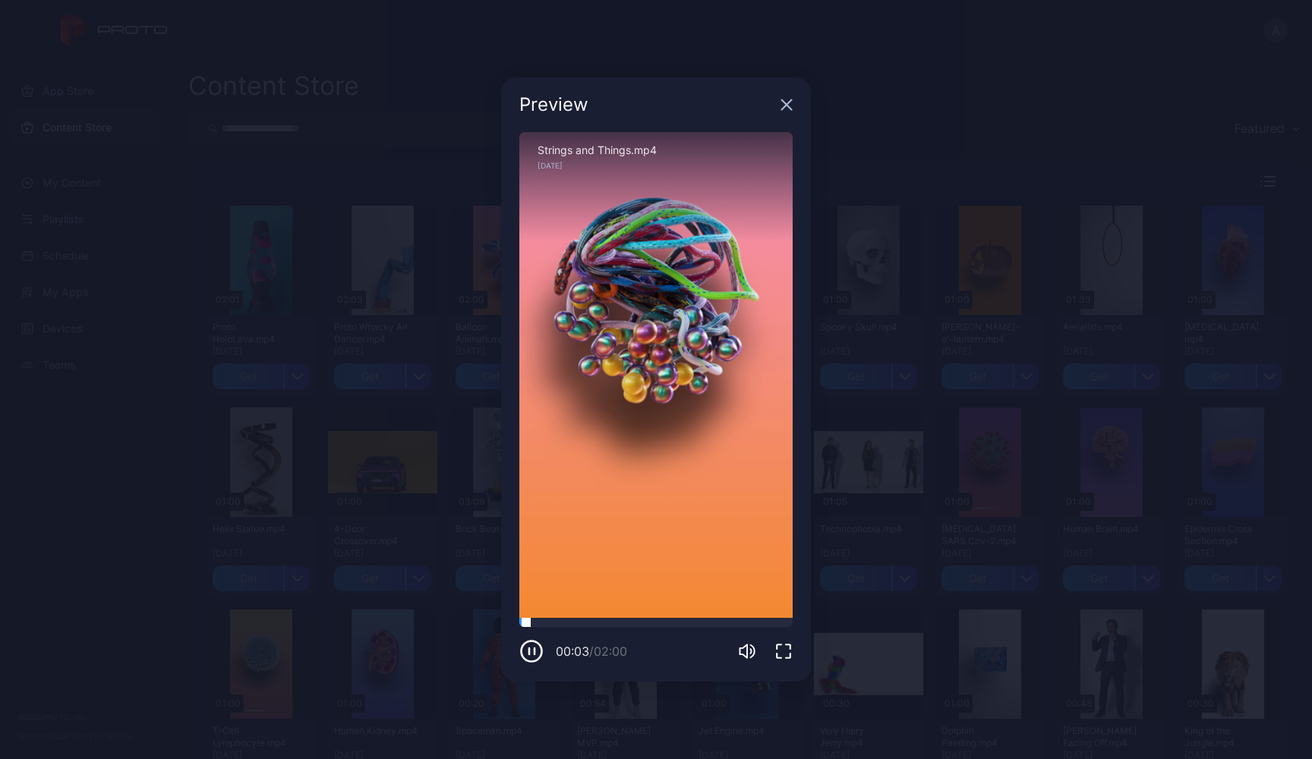
click at [640, 619] on div at bounding box center [655, 622] width 273 height 9
click at [789, 104] on icon "button" at bounding box center [786, 105] width 12 height 12
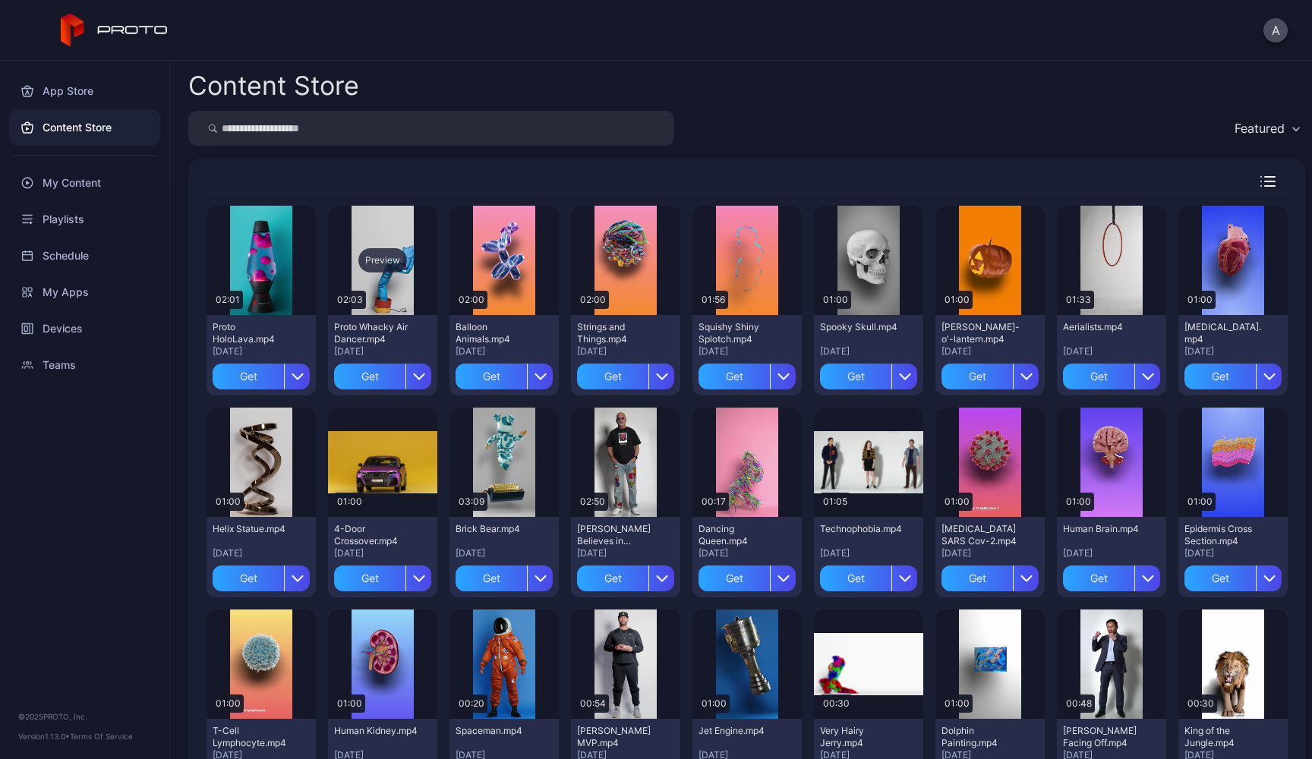
click at [407, 260] on div "Preview" at bounding box center [382, 260] width 49 height 24
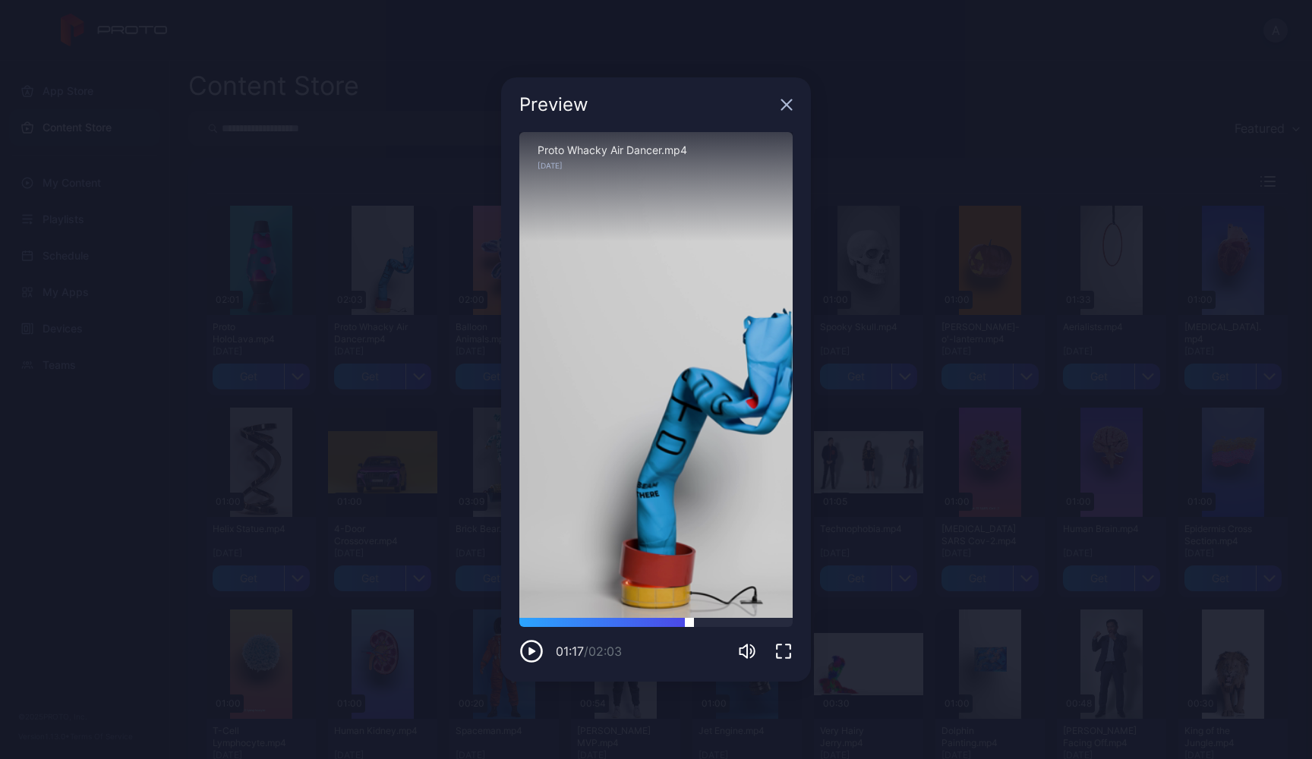
click at [689, 622] on div at bounding box center [655, 622] width 273 height 9
click at [789, 102] on icon "button" at bounding box center [787, 105] width 10 height 10
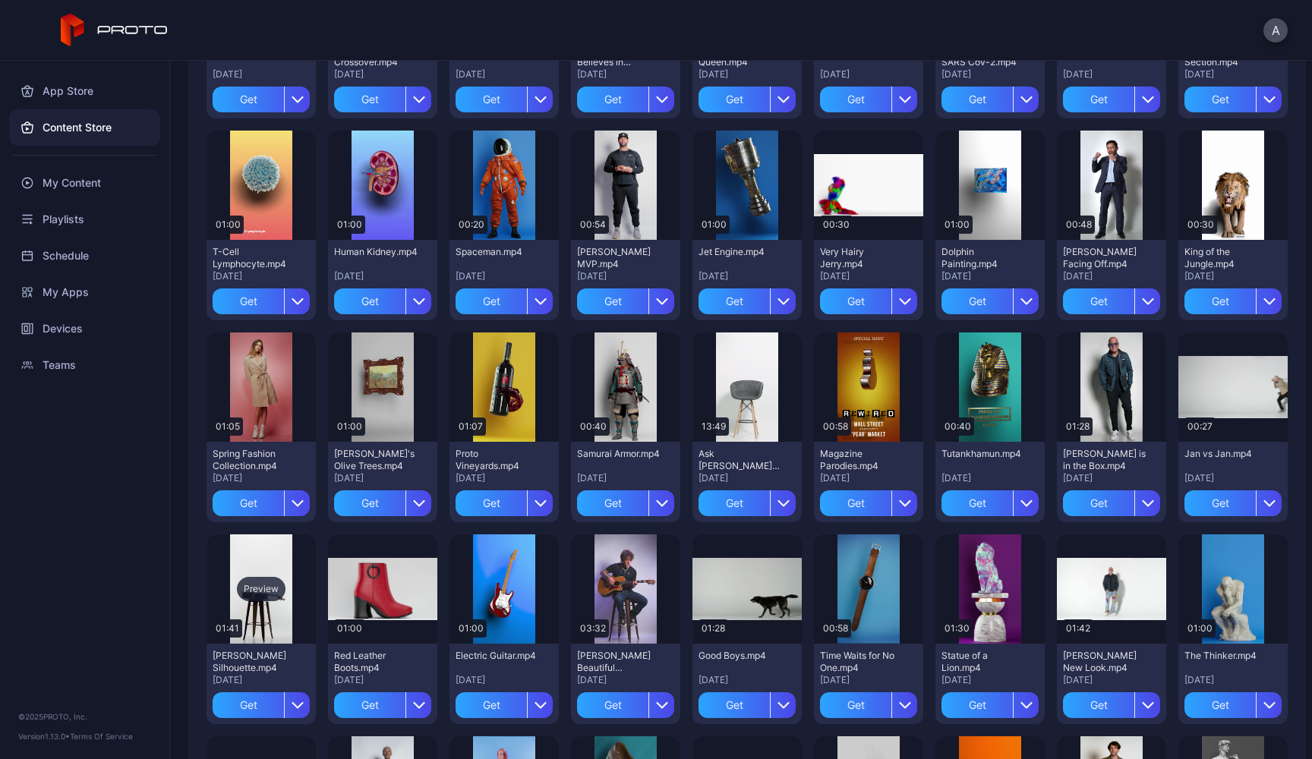
scroll to position [475, 0]
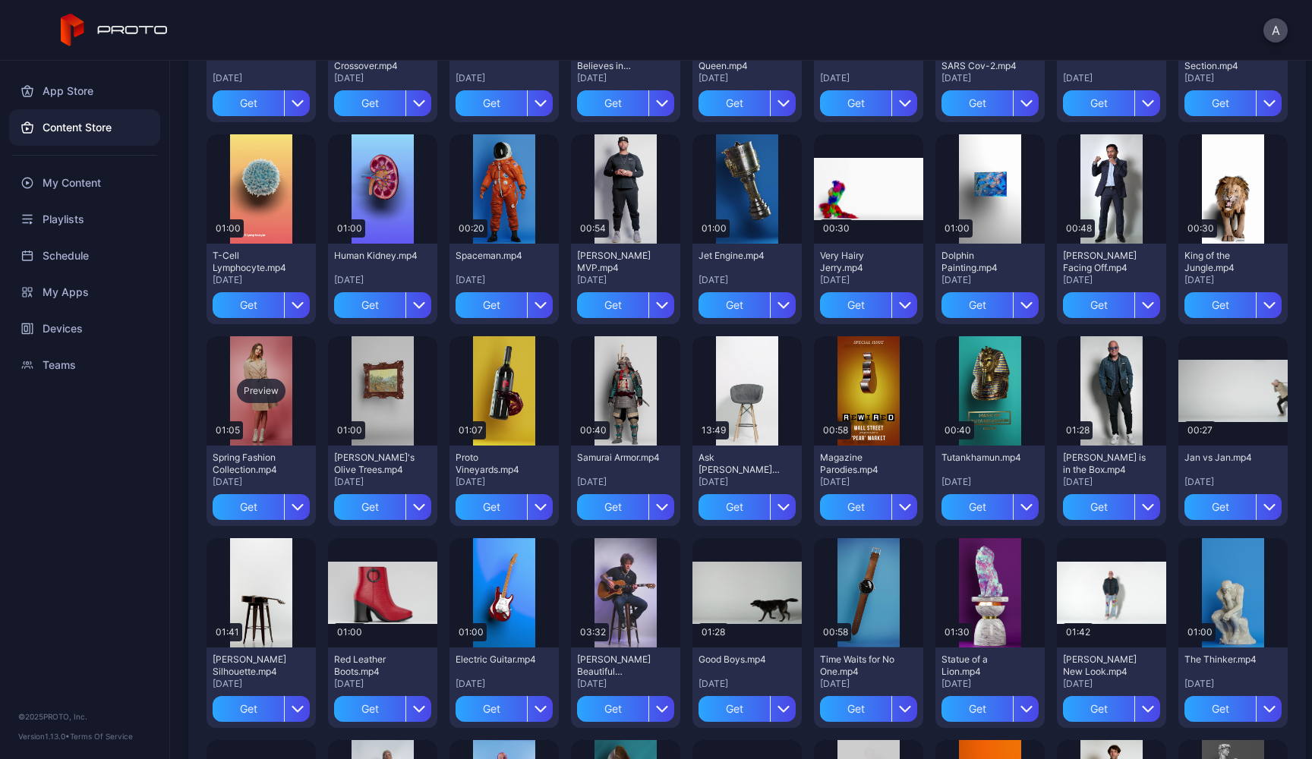
click at [285, 384] on div "Preview" at bounding box center [261, 391] width 49 height 24
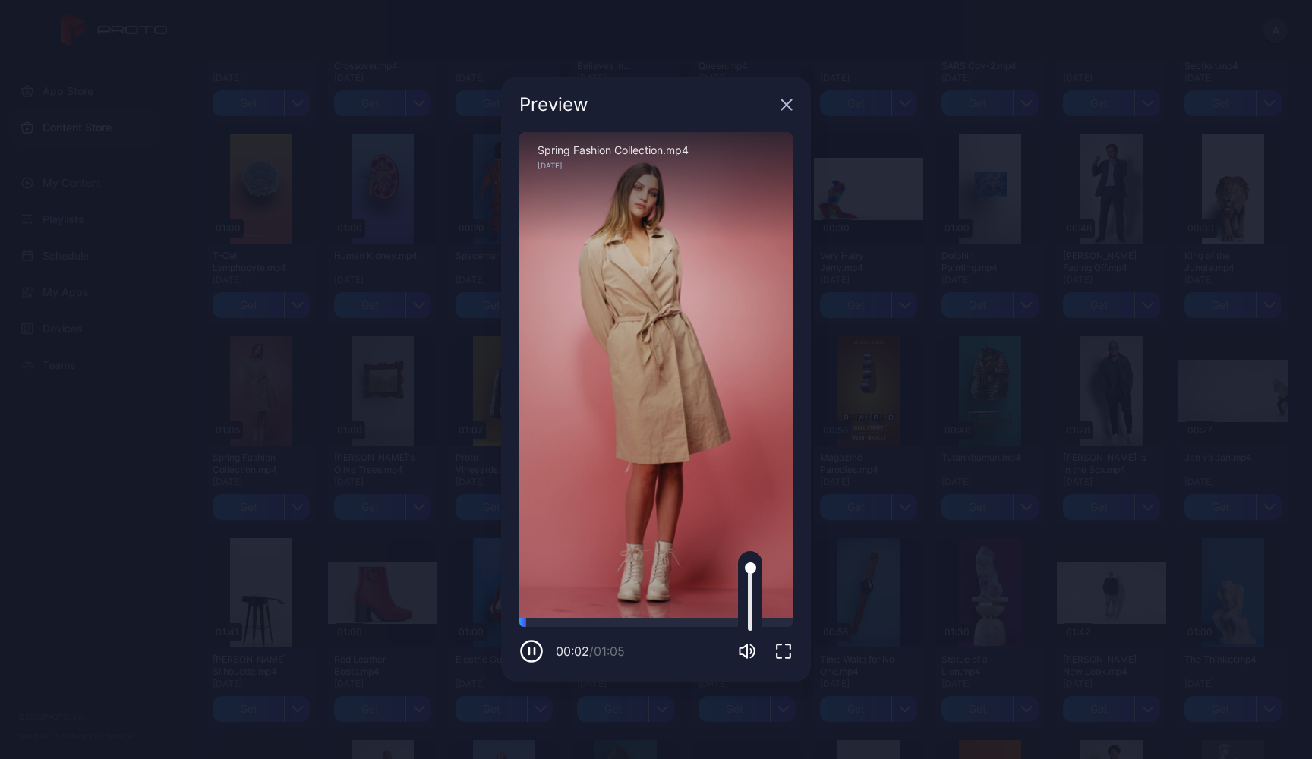
click at [744, 655] on icon "button" at bounding box center [744, 652] width 8 height 14
drag, startPoint x: 746, startPoint y: 643, endPoint x: 747, endPoint y: 621, distance: 22.0
click at [747, 642] on div at bounding box center [747, 651] width 18 height 18
click at [749, 623] on div at bounding box center [750, 597] width 5 height 68
click at [787, 105] on icon "button" at bounding box center [787, 105] width 10 height 10
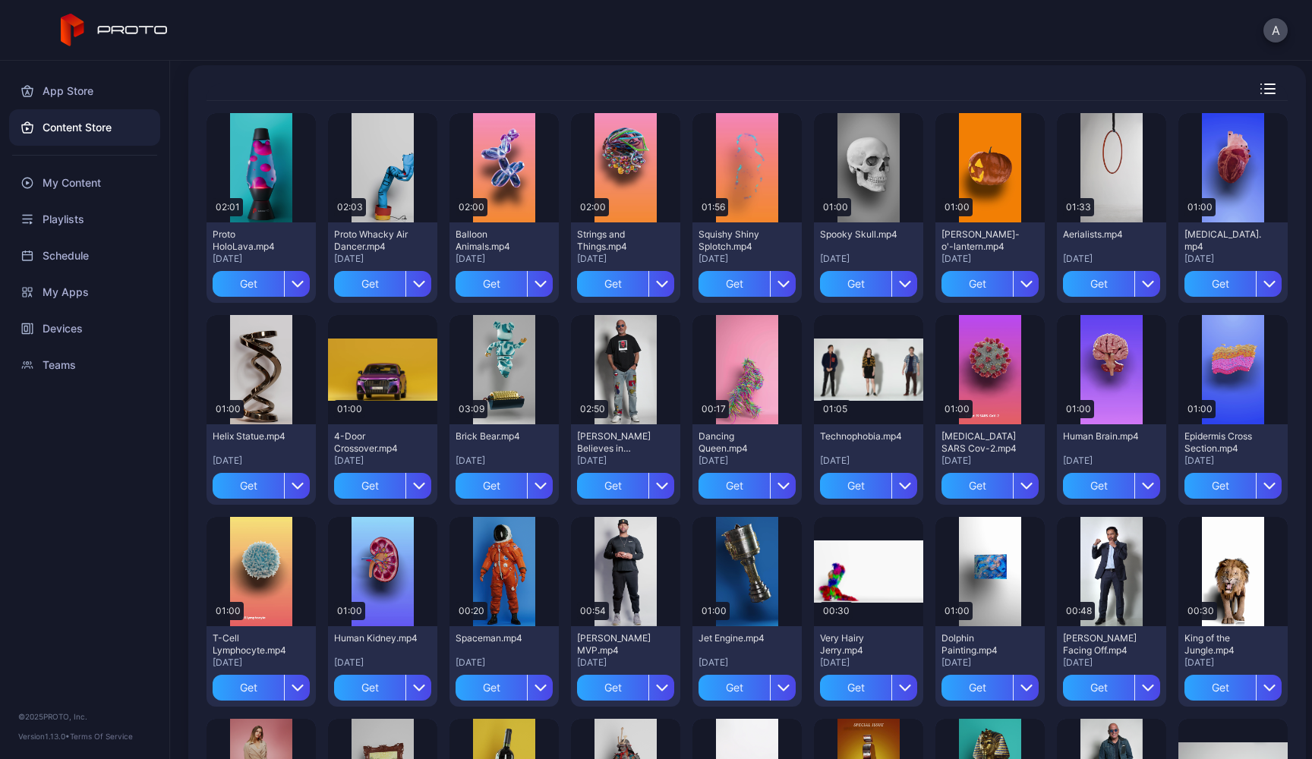
scroll to position [108, 0]
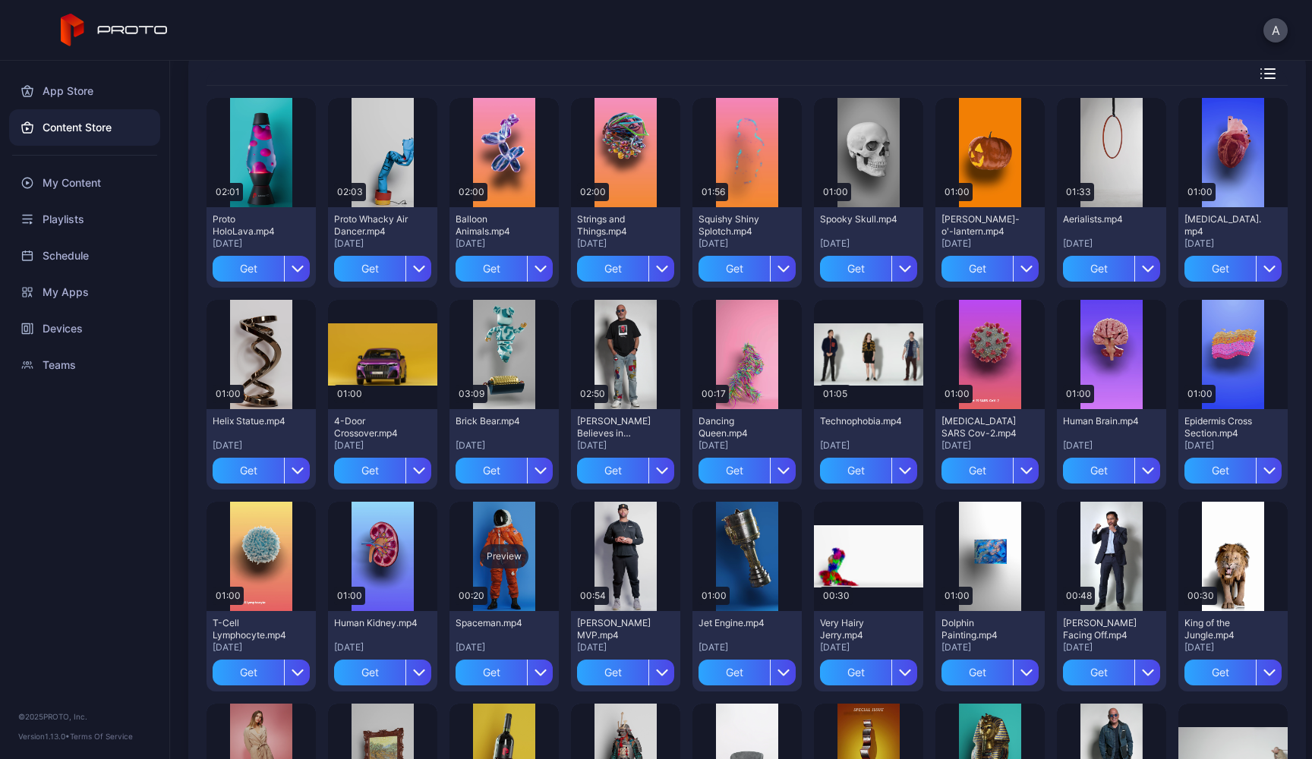
click at [528, 558] on div "Preview" at bounding box center [504, 556] width 49 height 24
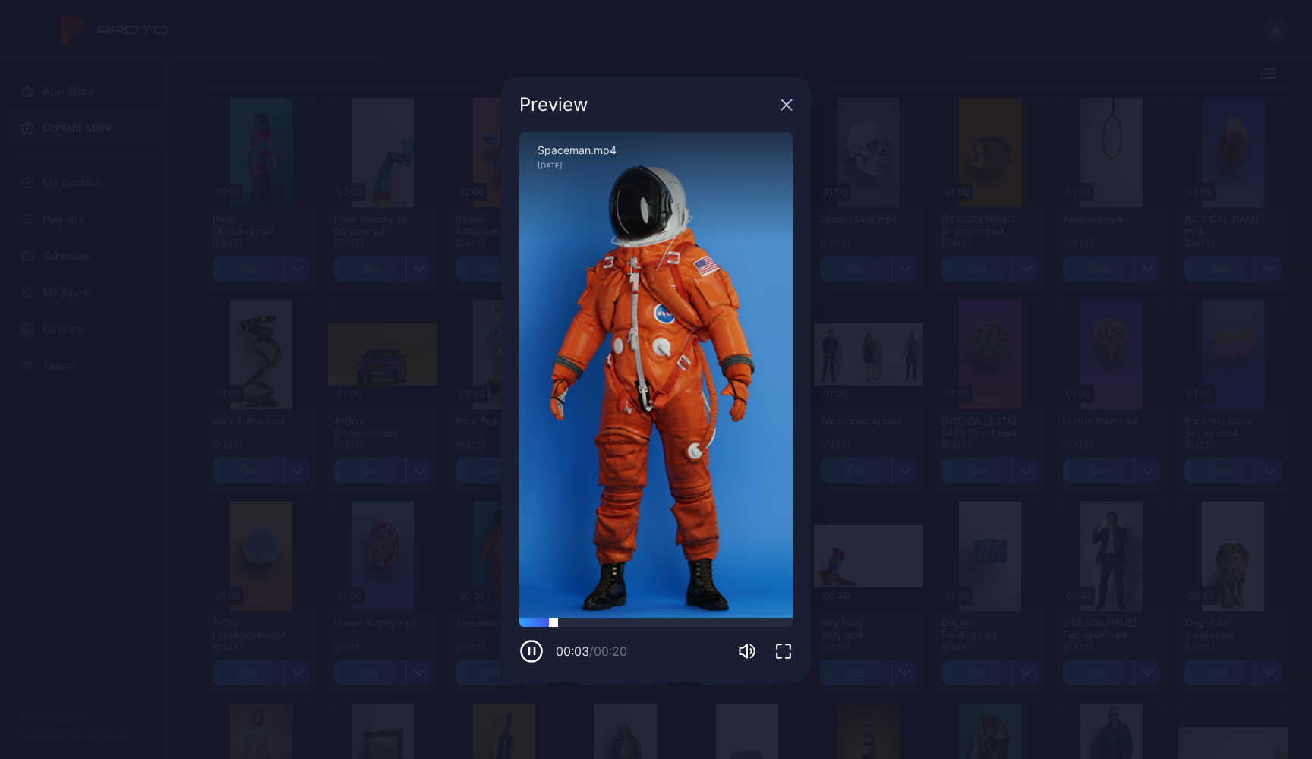
click at [638, 622] on div at bounding box center [655, 622] width 273 height 9
click at [686, 626] on div at bounding box center [655, 622] width 273 height 9
click at [787, 99] on icon "button" at bounding box center [786, 105] width 12 height 12
